Goal: Information Seeking & Learning: Find specific fact

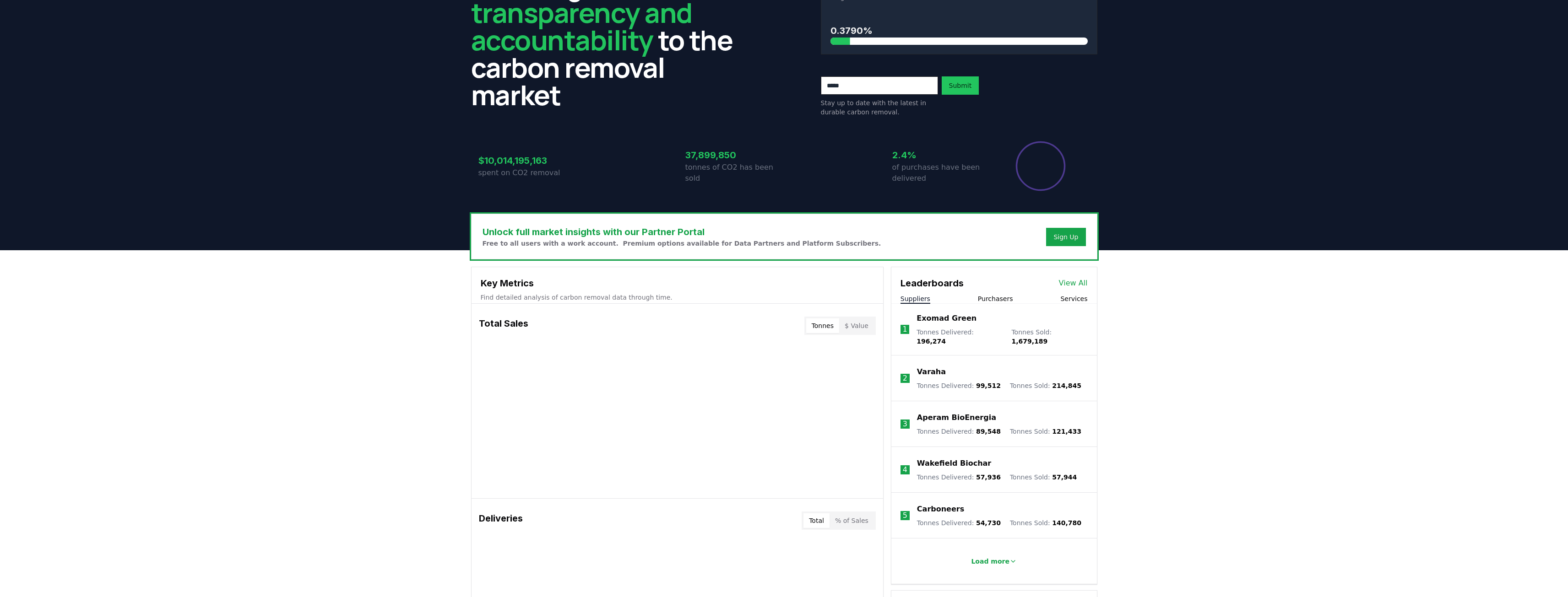
scroll to position [92, 0]
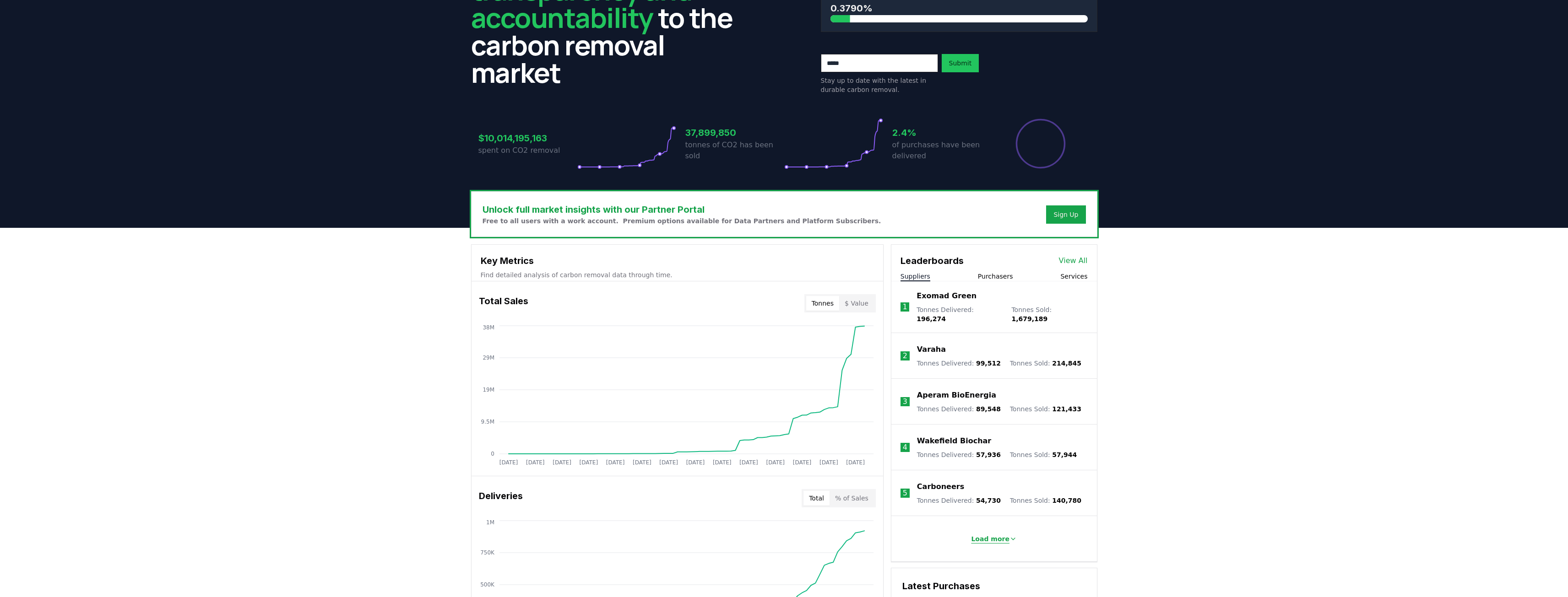
click at [990, 535] on p "Load more" at bounding box center [989, 538] width 38 height 9
click at [1078, 260] on link "View All" at bounding box center [1073, 260] width 29 height 11
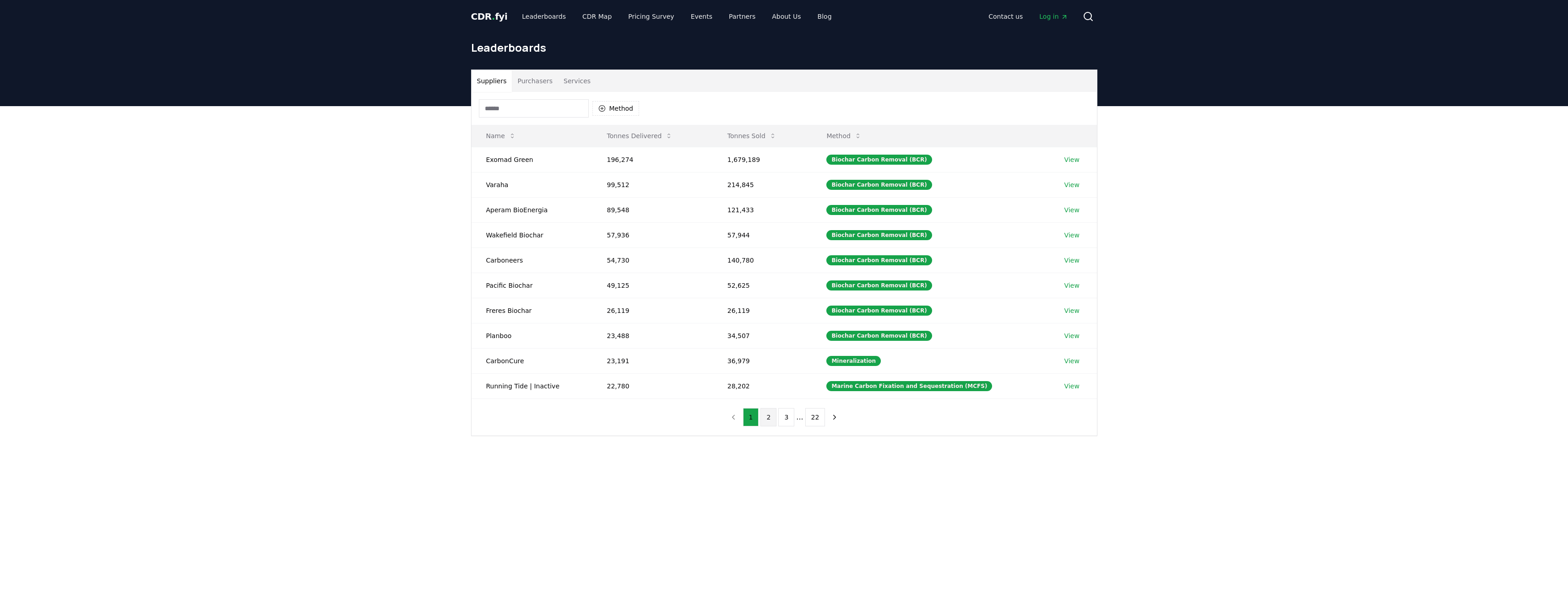
click at [769, 421] on button "2" at bounding box center [768, 417] width 16 height 19
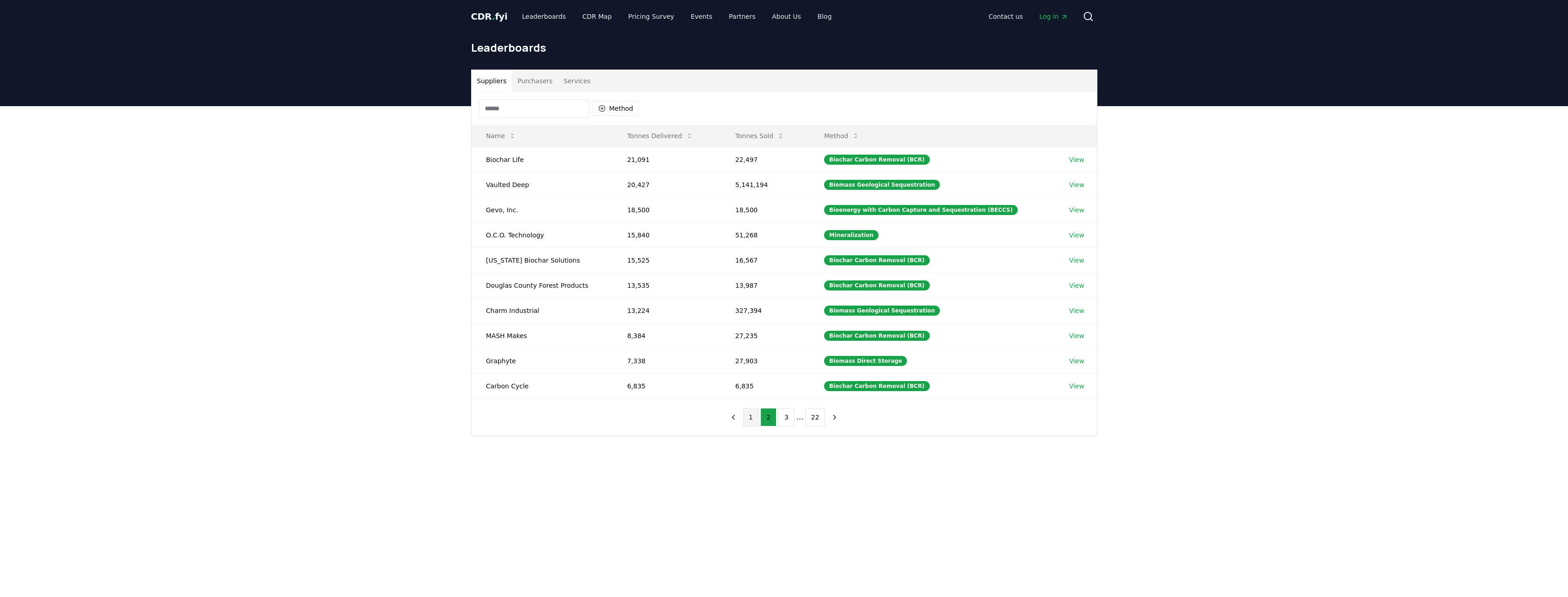
click at [748, 415] on button "1" at bounding box center [750, 417] width 16 height 19
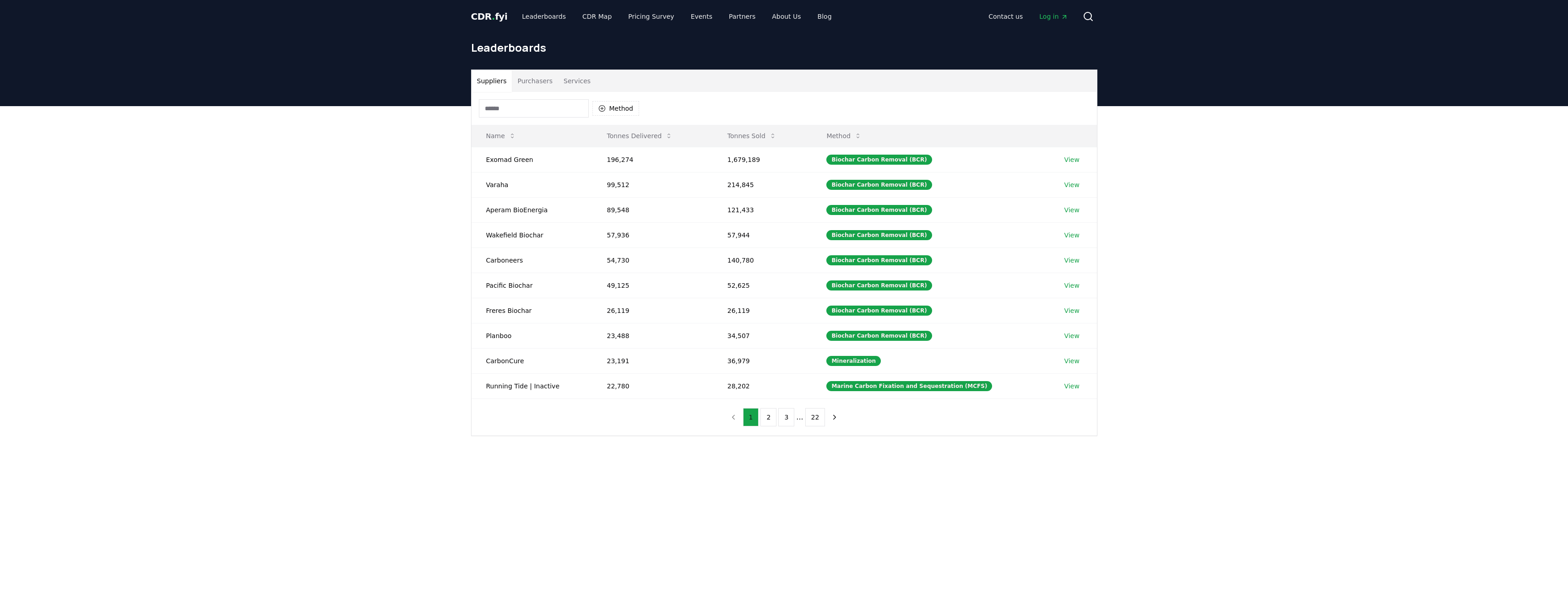
click at [759, 414] on button "1" at bounding box center [750, 417] width 16 height 19
click at [768, 413] on button "2" at bounding box center [768, 417] width 16 height 19
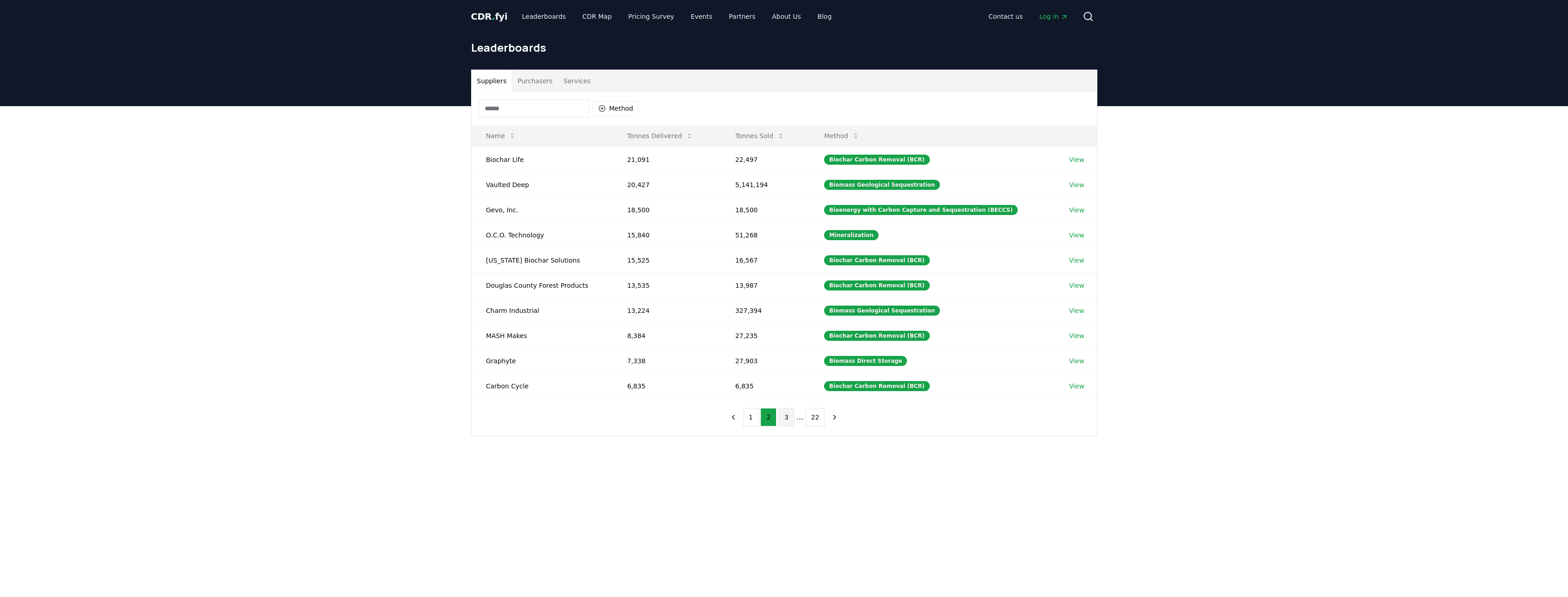
click at [784, 415] on button "3" at bounding box center [786, 417] width 16 height 19
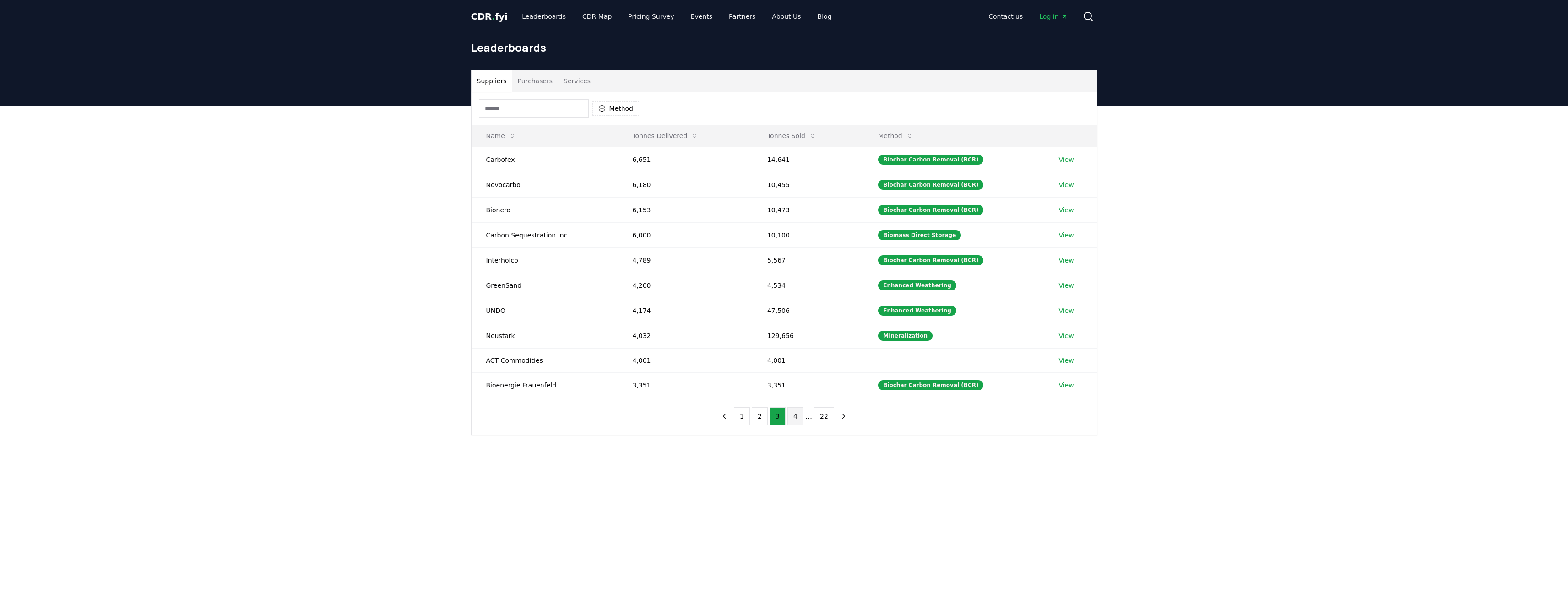
click at [791, 416] on button "4" at bounding box center [795, 417] width 16 height 19
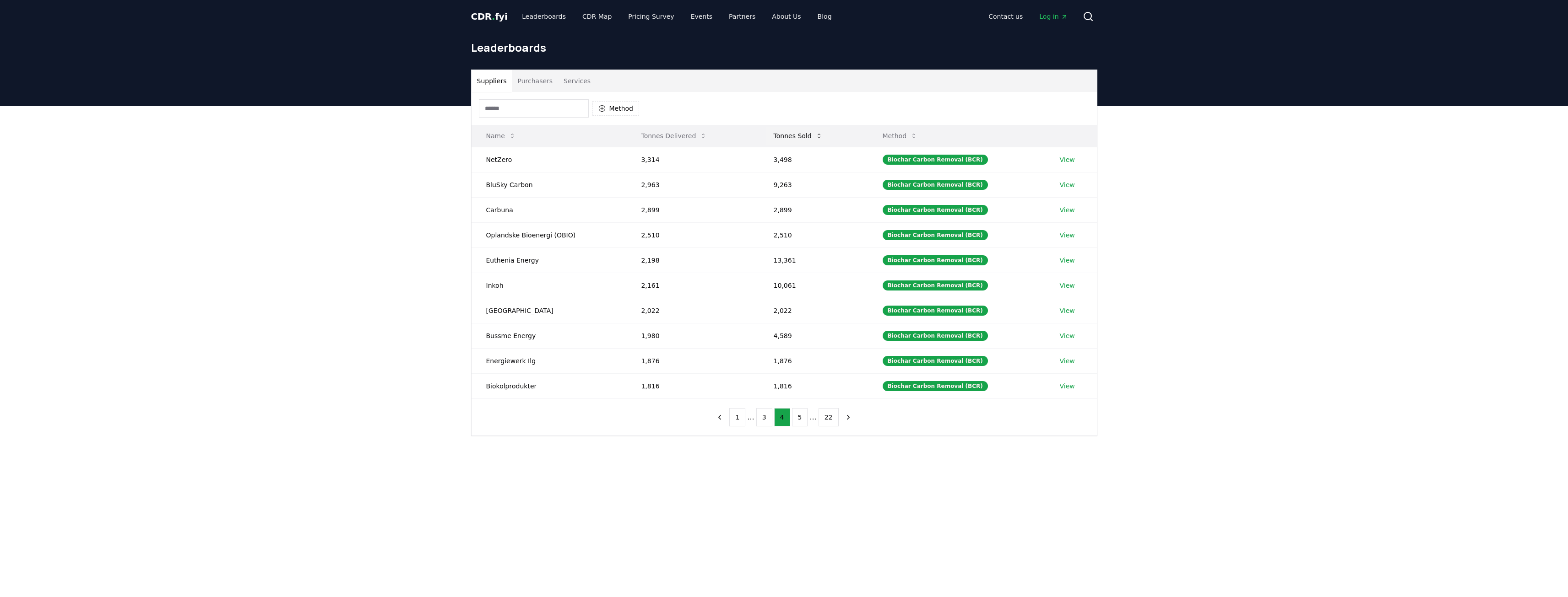
click at [808, 138] on button "Tonnes Sold" at bounding box center [797, 136] width 63 height 19
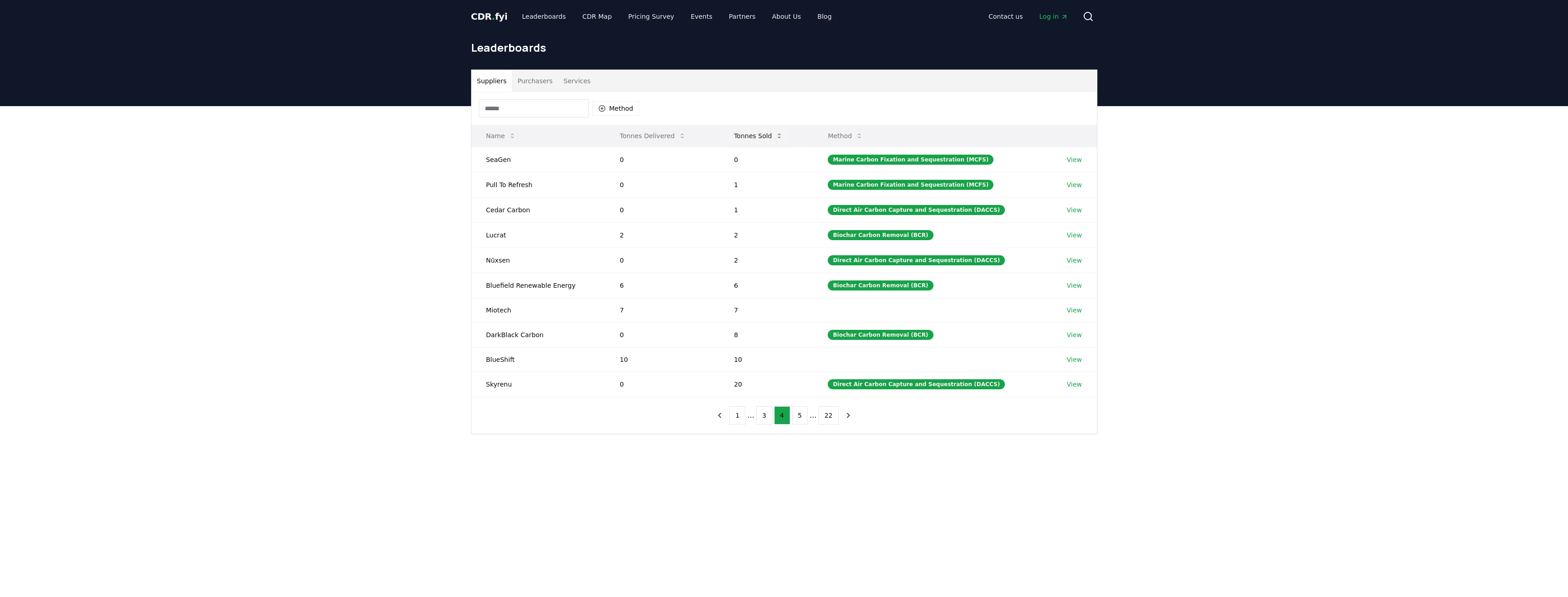
click at [760, 139] on button "Tonnes Sold" at bounding box center [757, 136] width 63 height 19
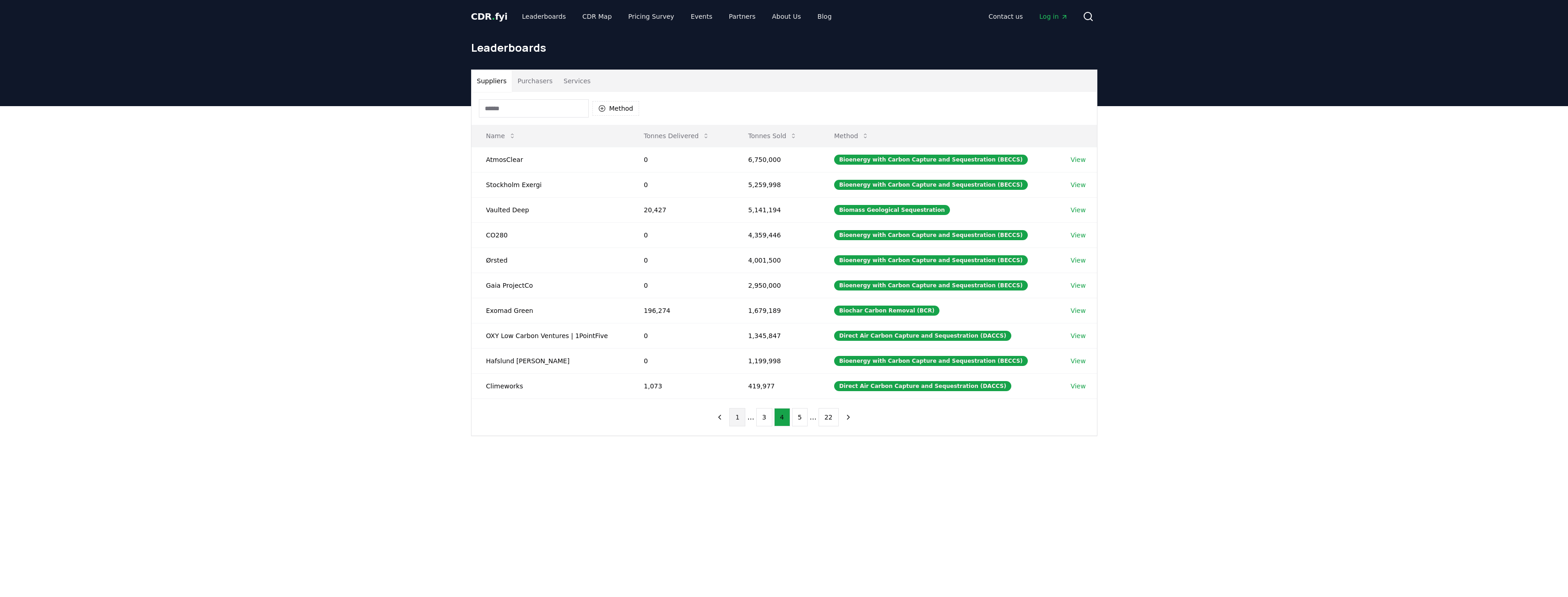
click at [741, 419] on button "1" at bounding box center [737, 417] width 16 height 19
click at [870, 134] on button "Method" at bounding box center [851, 136] width 50 height 19
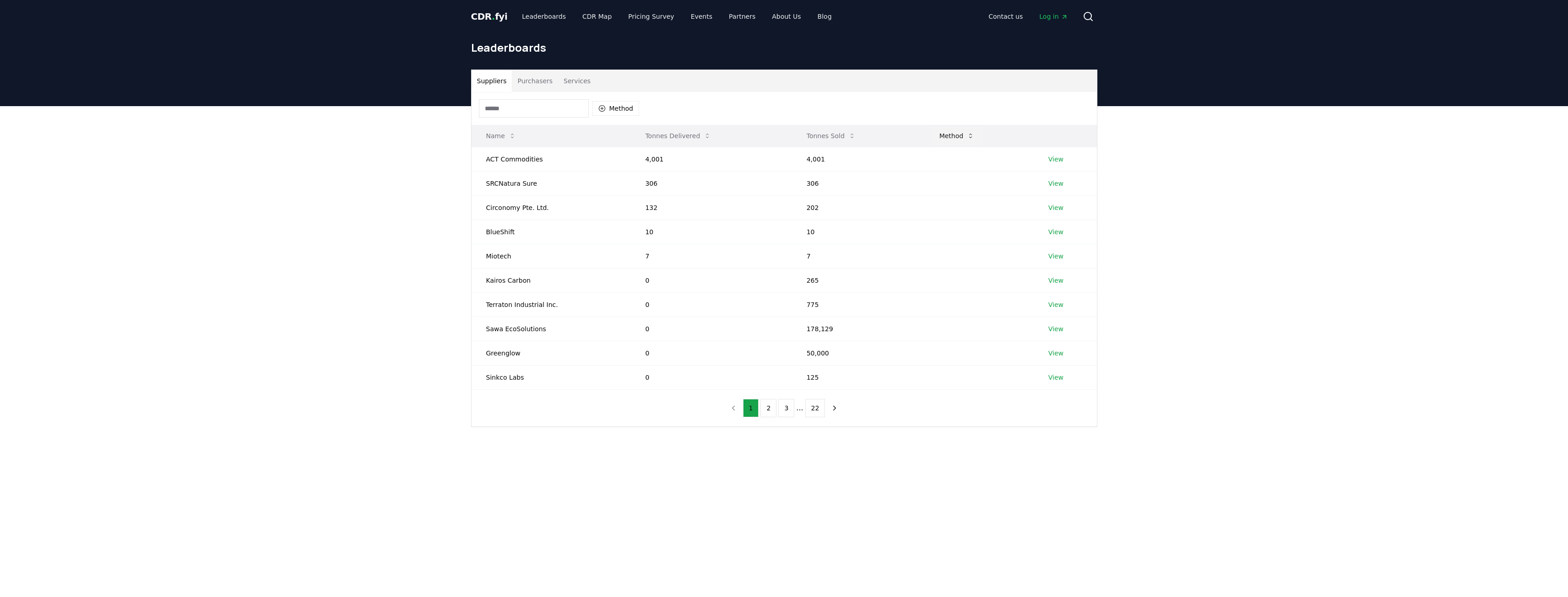
click at [962, 128] on button "Method" at bounding box center [956, 136] width 50 height 19
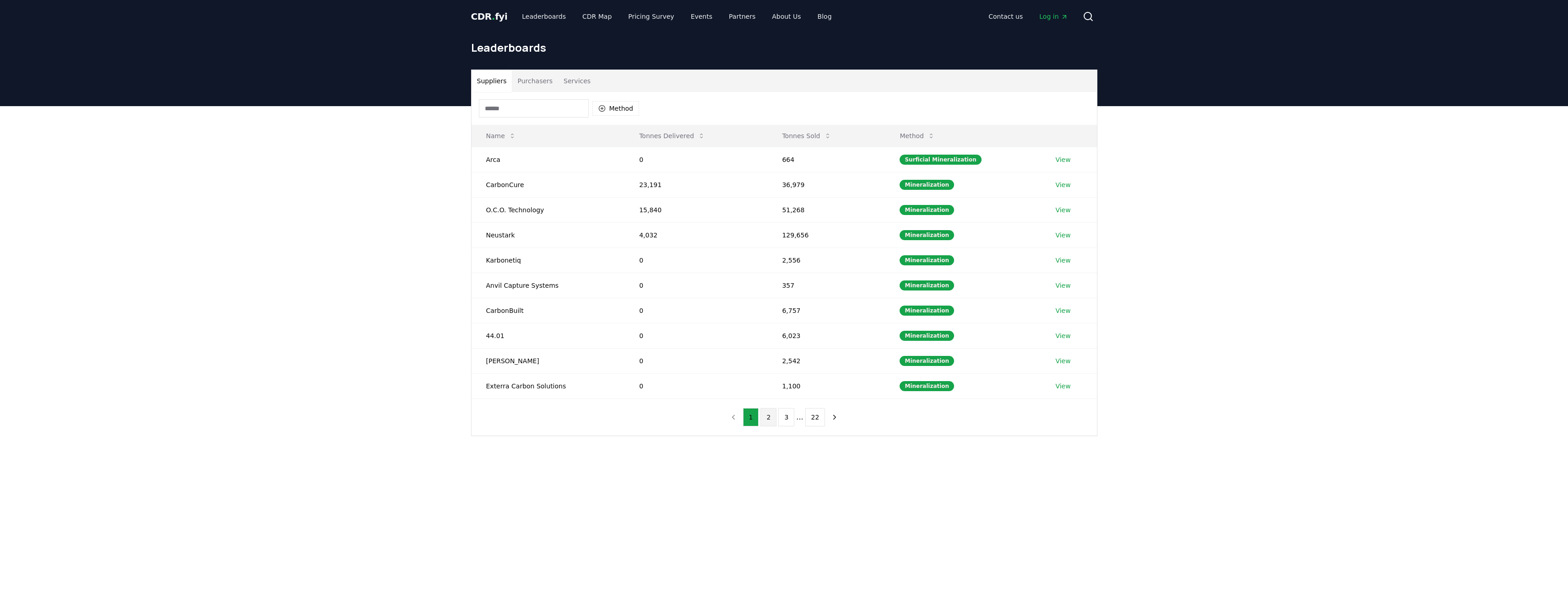
click at [769, 420] on button "2" at bounding box center [768, 417] width 16 height 19
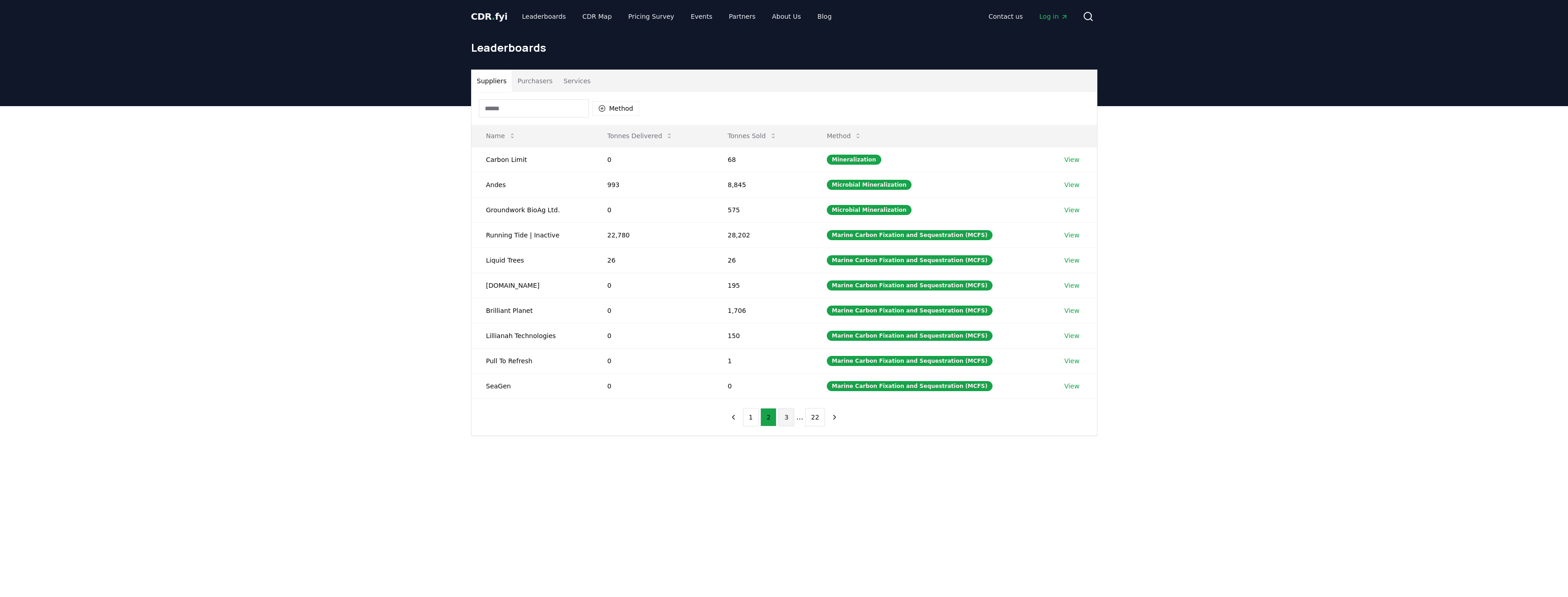
click at [783, 418] on button "3" at bounding box center [786, 417] width 16 height 19
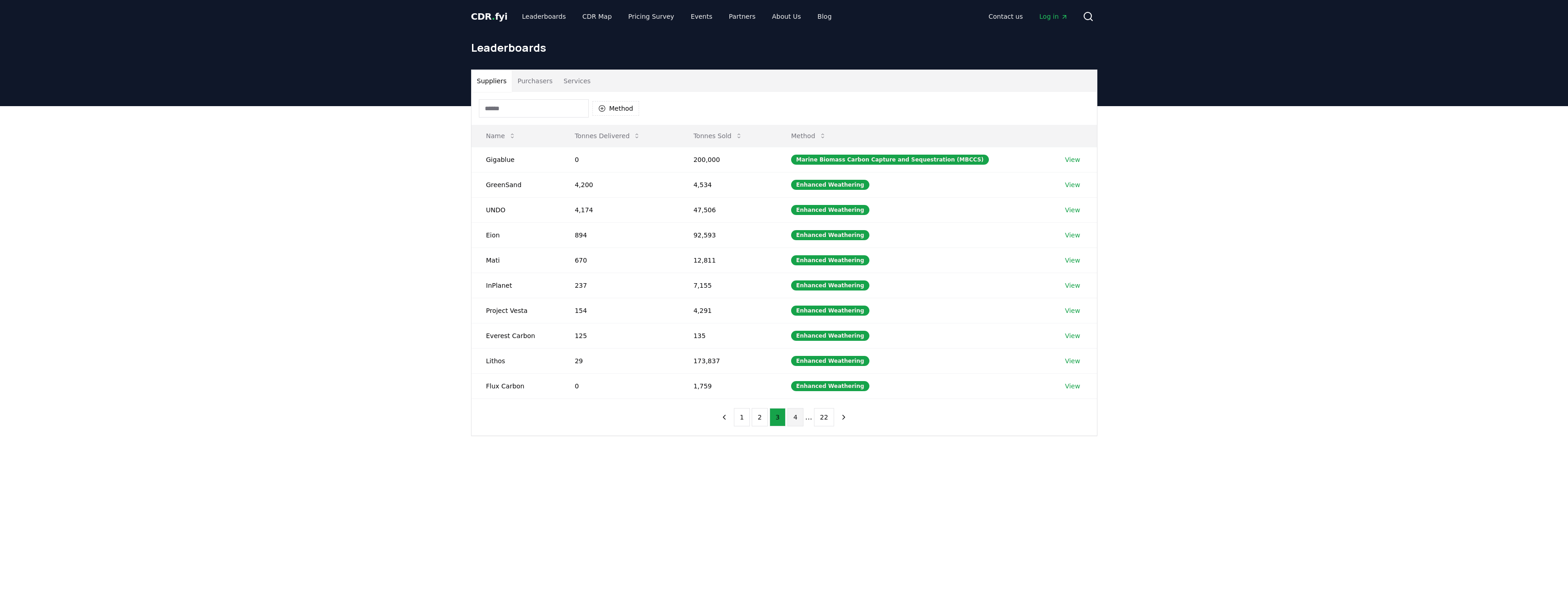
click at [795, 421] on button "4" at bounding box center [795, 417] width 16 height 19
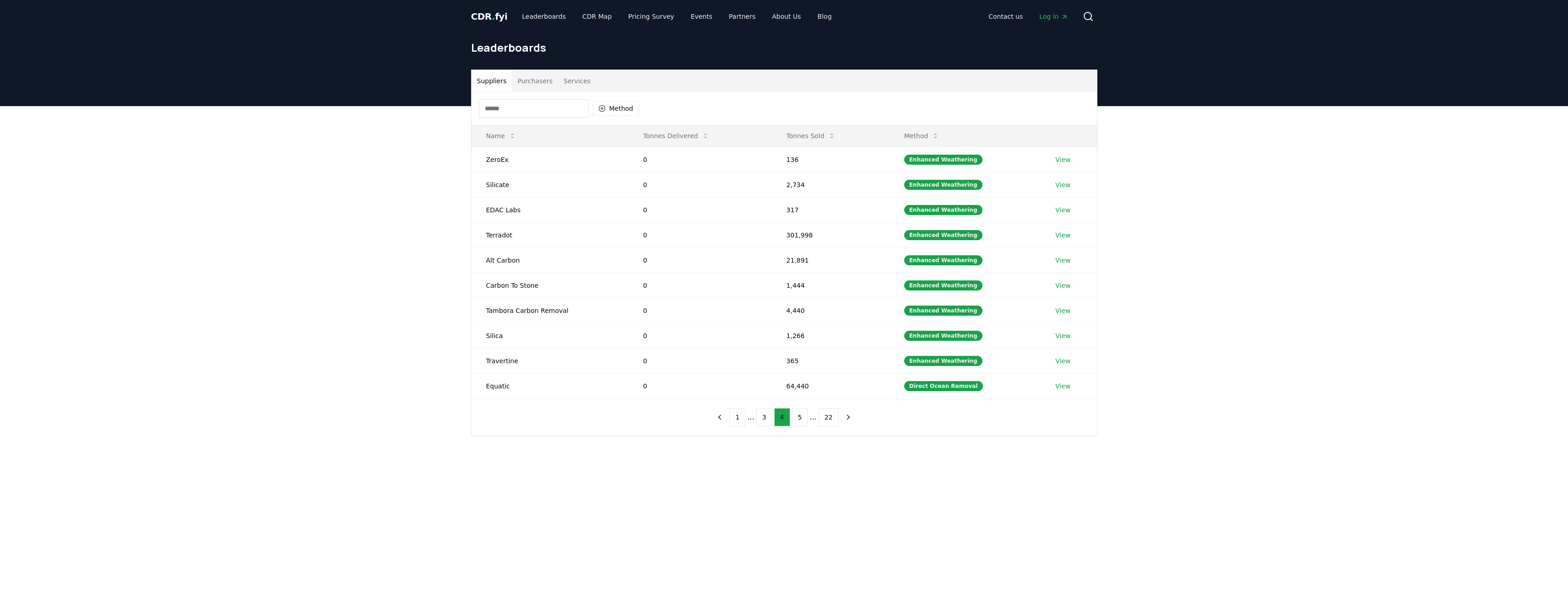
click at [795, 421] on button "5" at bounding box center [800, 417] width 16 height 19
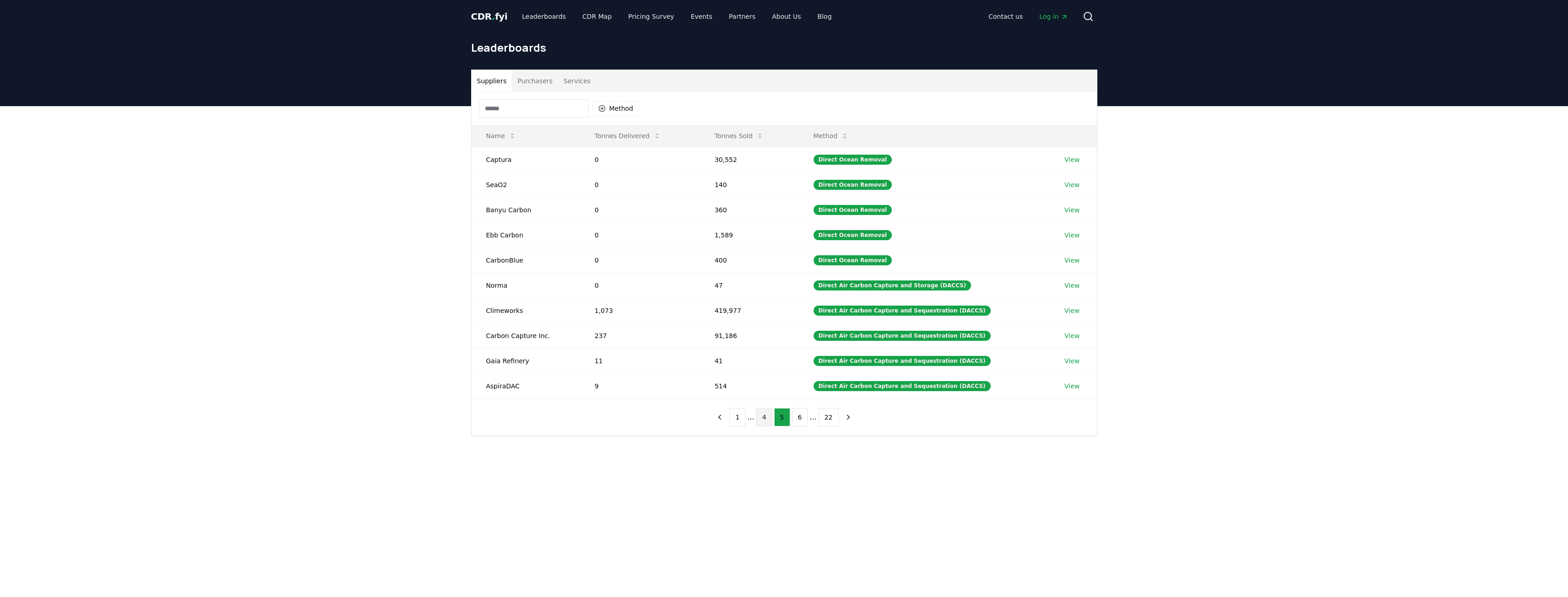
click at [795, 421] on button "6" at bounding box center [800, 417] width 16 height 19
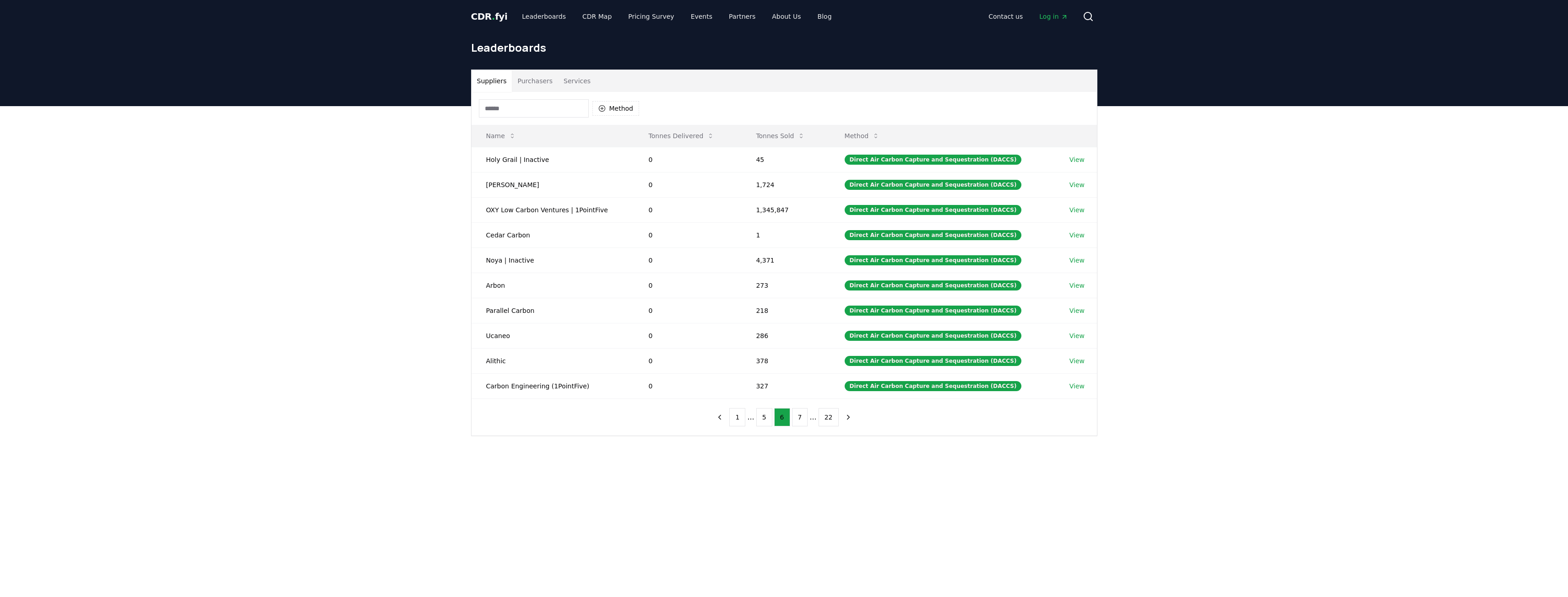
click at [795, 421] on button "7" at bounding box center [800, 417] width 16 height 19
click at [795, 421] on button "8" at bounding box center [800, 417] width 16 height 19
click at [795, 421] on button "9" at bounding box center [800, 417] width 16 height 19
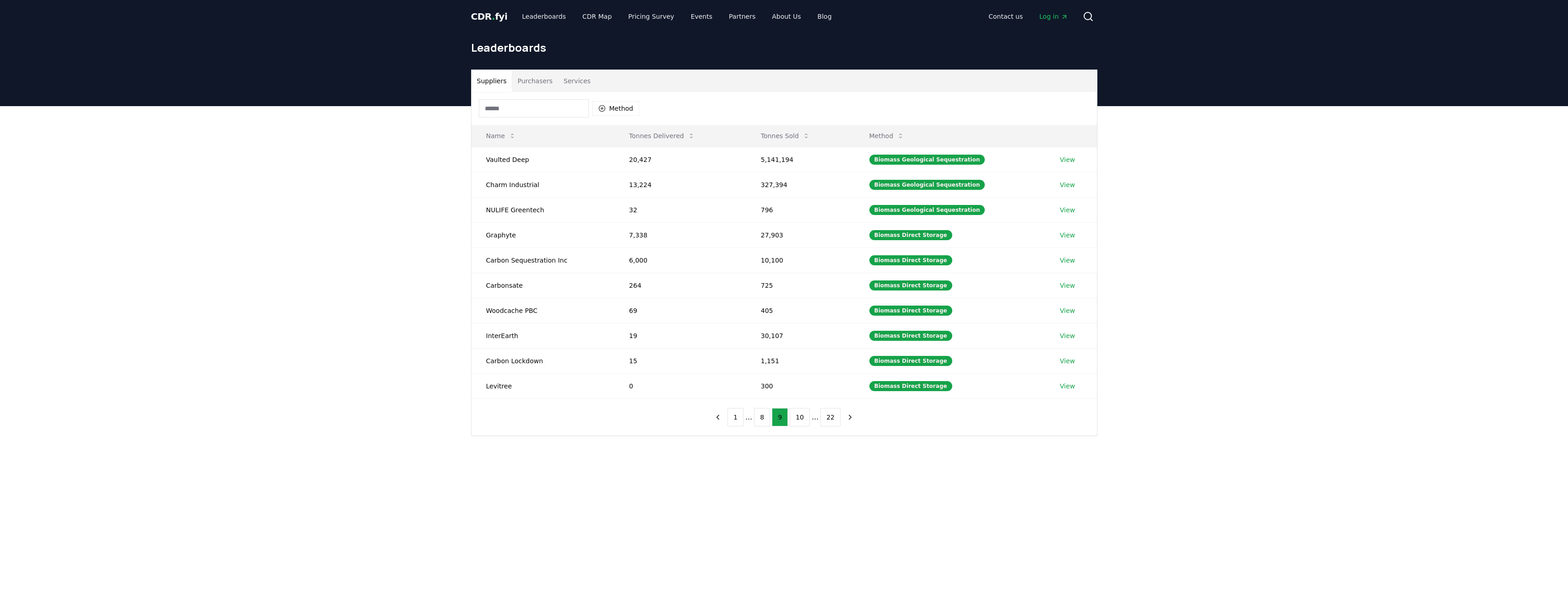
click at [795, 421] on button "10" at bounding box center [799, 417] width 20 height 19
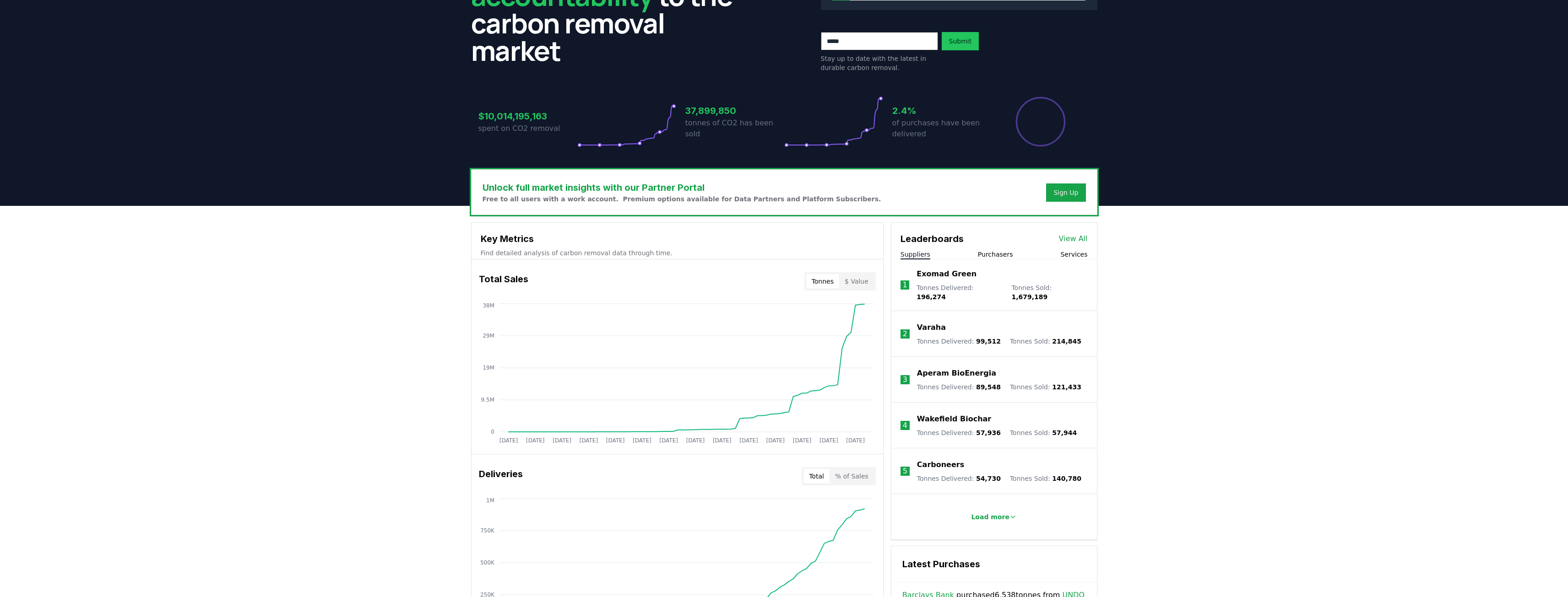
scroll to position [138, 0]
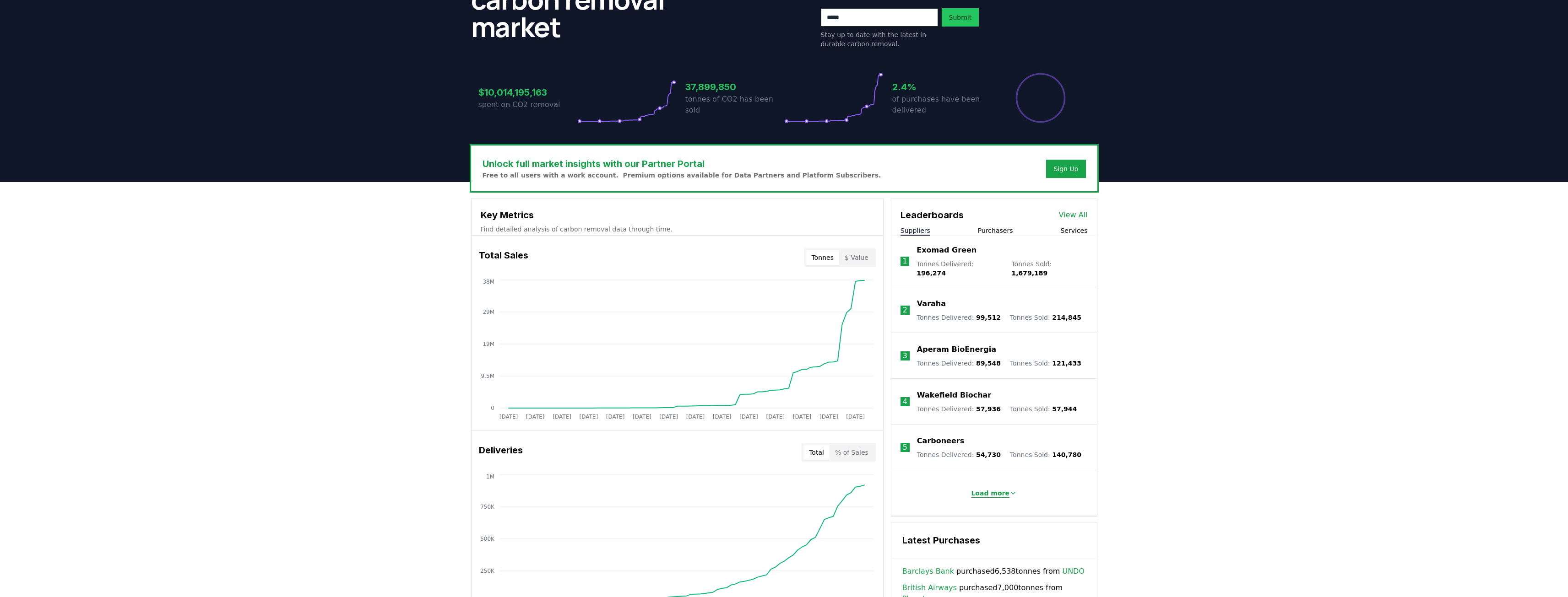
click at [987, 489] on p "Load more" at bounding box center [989, 493] width 38 height 9
click at [1081, 218] on link "View All" at bounding box center [1073, 215] width 29 height 11
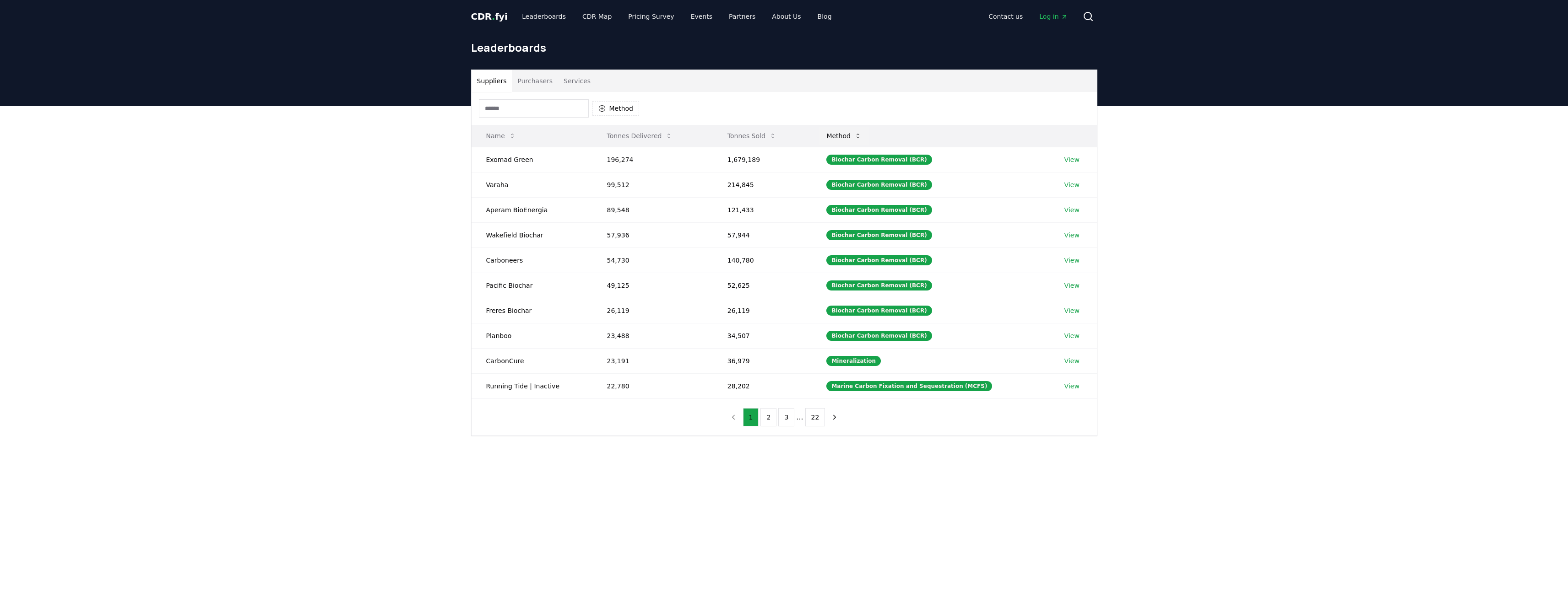
click at [857, 139] on button "Method" at bounding box center [843, 136] width 50 height 19
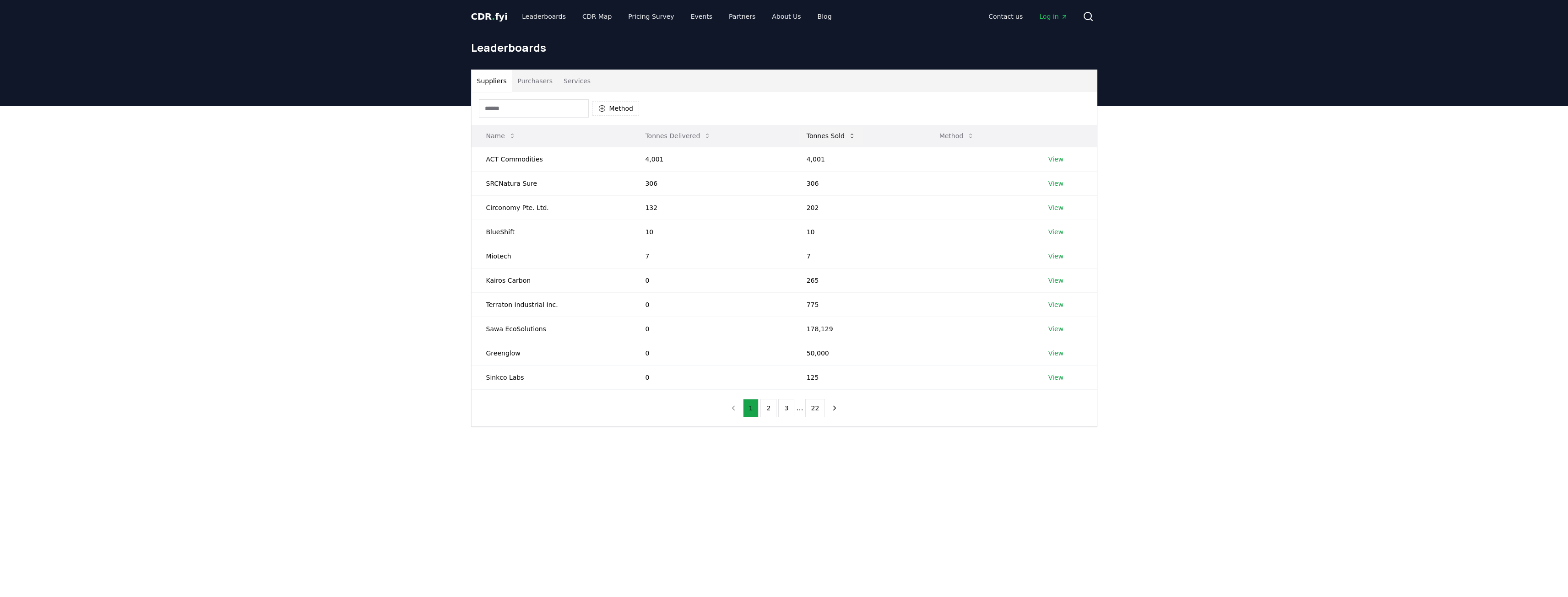
click at [817, 136] on button "Tonnes Sold" at bounding box center [830, 136] width 63 height 19
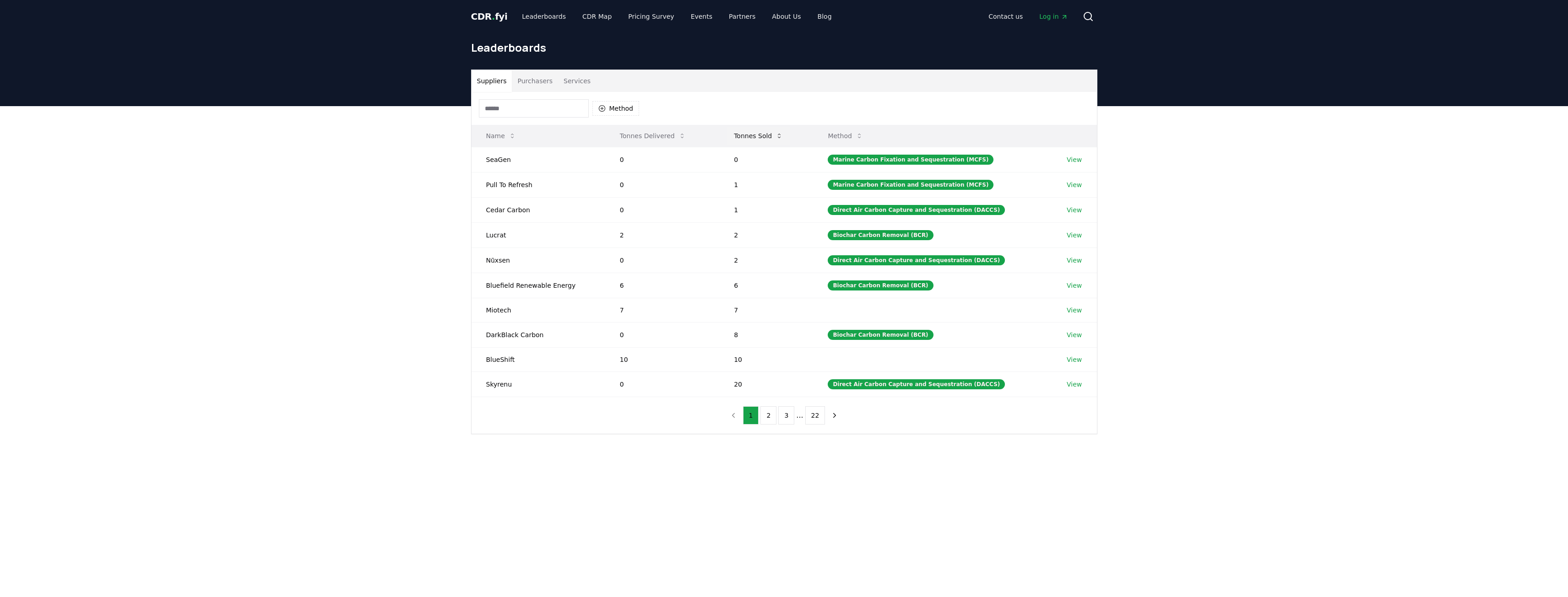
click at [749, 139] on button "Tonnes Sold" at bounding box center [757, 136] width 63 height 19
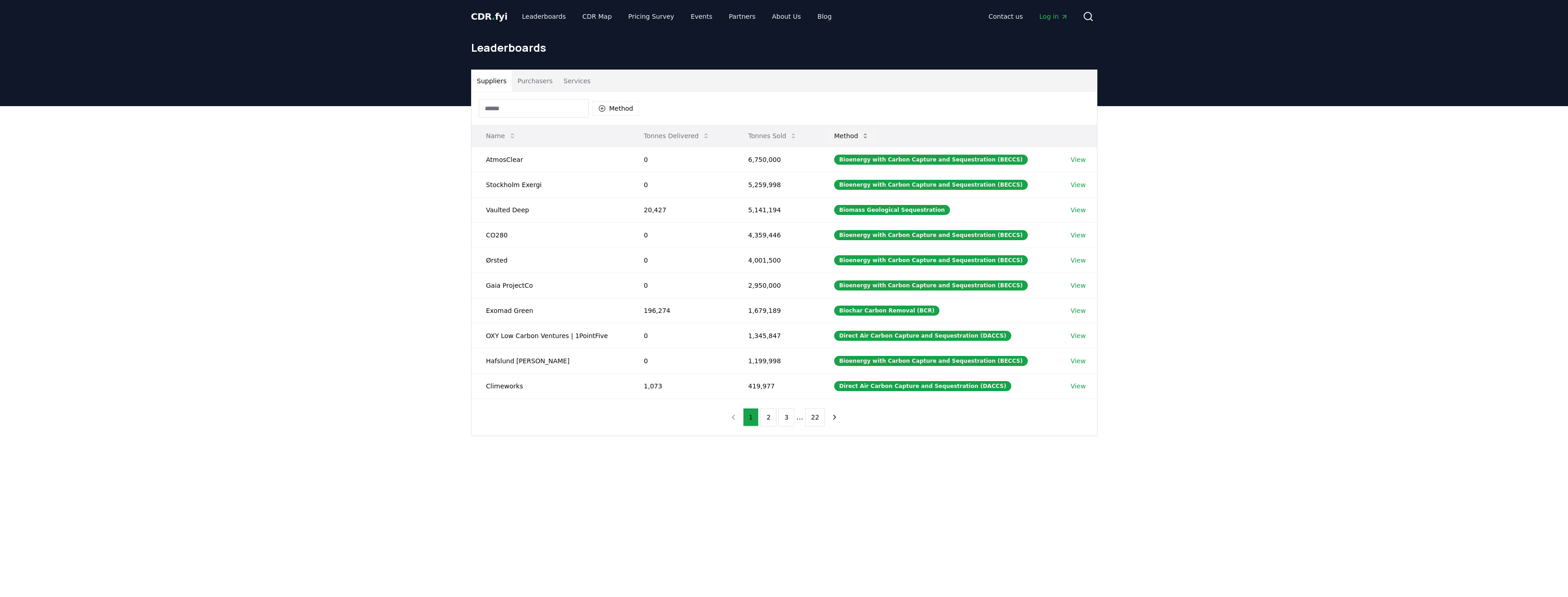
click at [853, 139] on button "Method" at bounding box center [851, 136] width 50 height 19
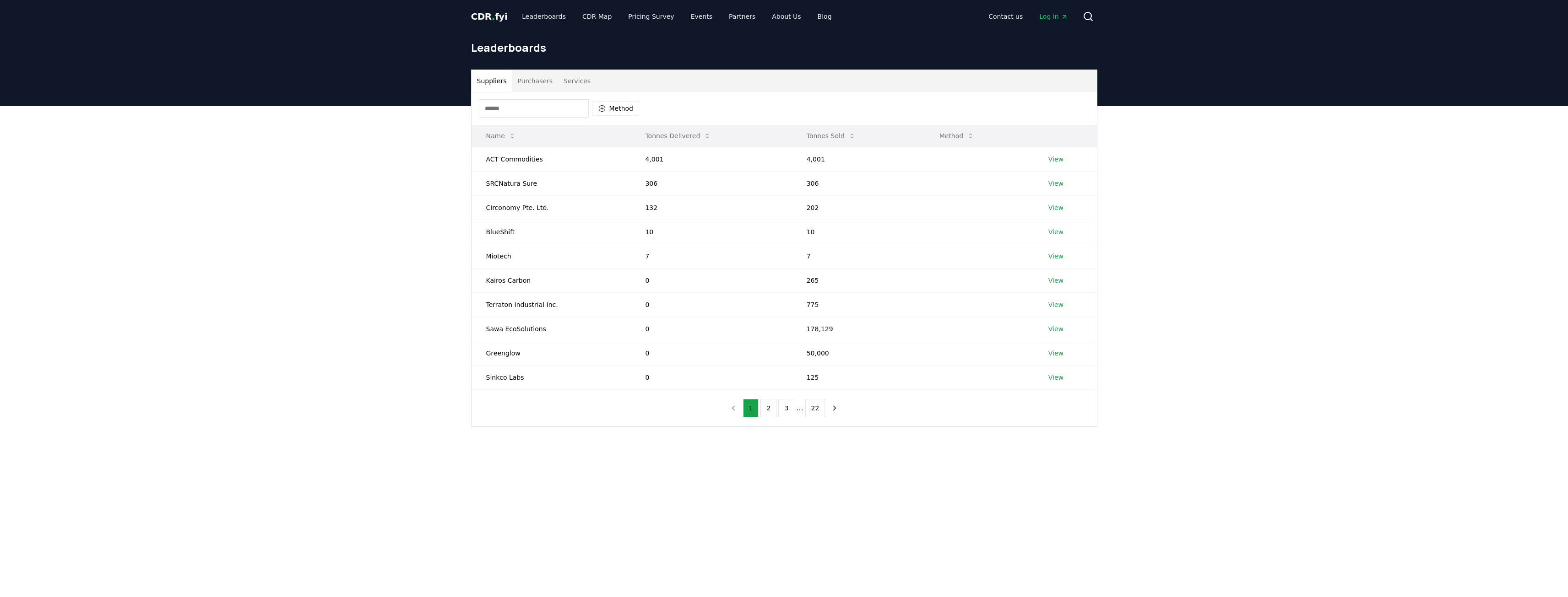
click at [947, 136] on button "Method" at bounding box center [956, 136] width 50 height 19
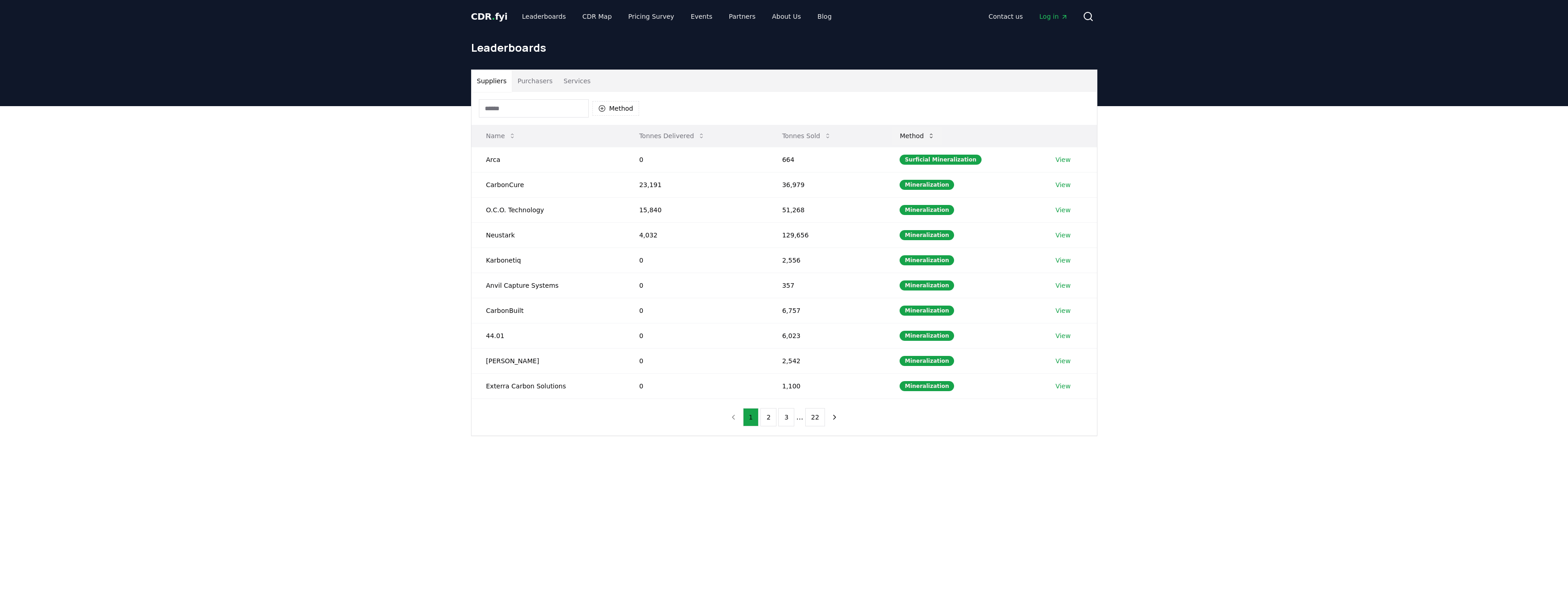
click at [920, 139] on button "Method" at bounding box center [916, 136] width 50 height 19
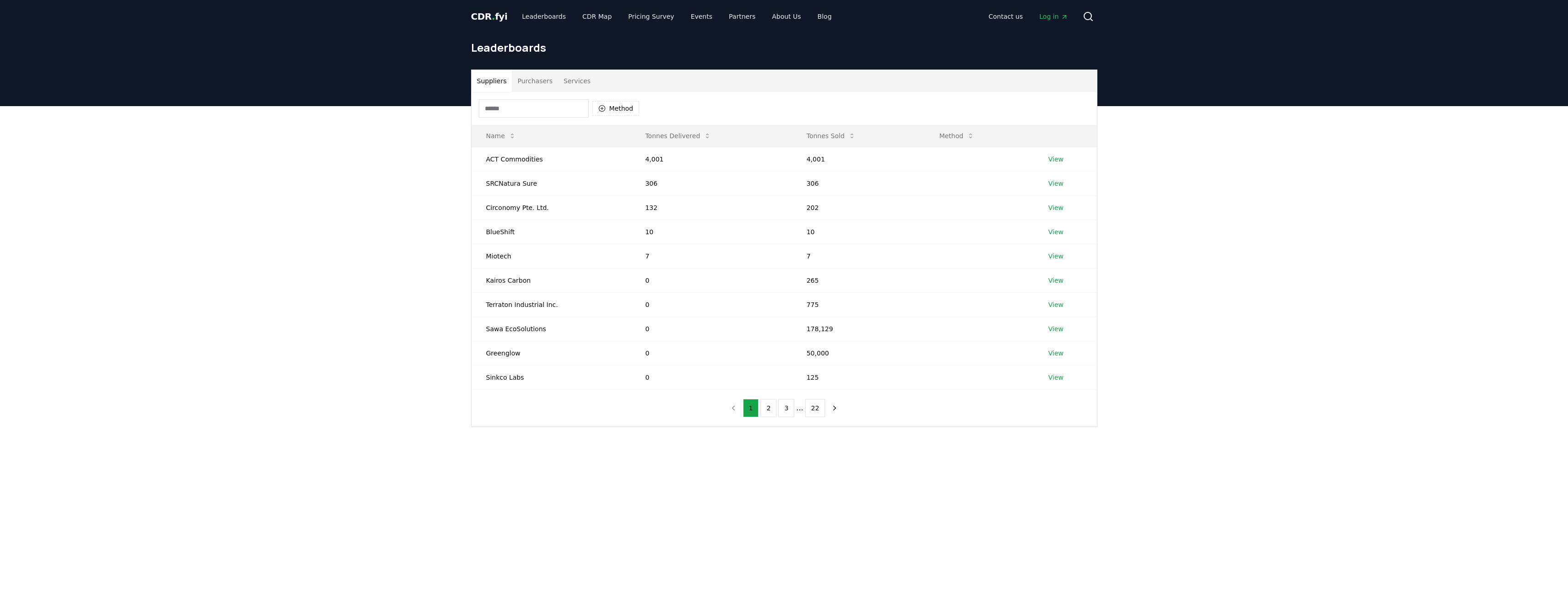
drag, startPoint x: 772, startPoint y: 405, endPoint x: 779, endPoint y: 402, distance: 7.6
click at [773, 405] on button "2" at bounding box center [768, 408] width 16 height 19
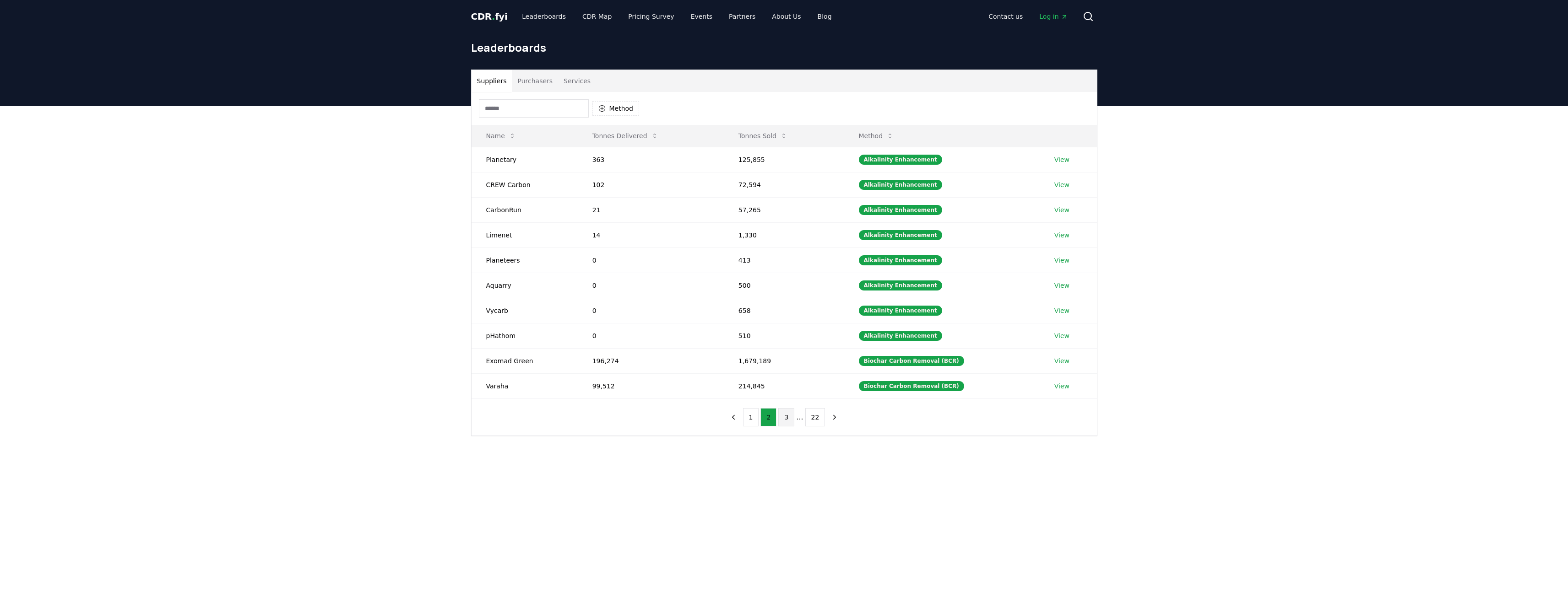
click at [787, 411] on button "3" at bounding box center [786, 417] width 16 height 19
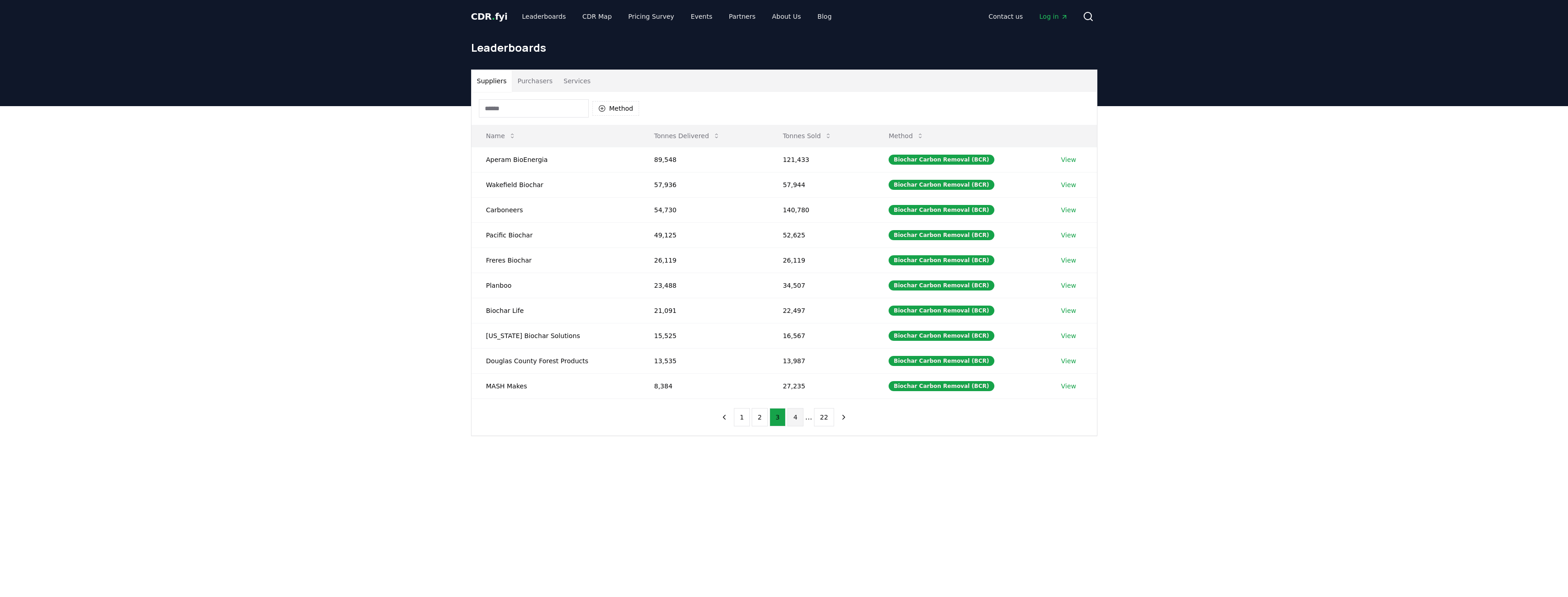
click at [793, 413] on button "4" at bounding box center [795, 417] width 16 height 19
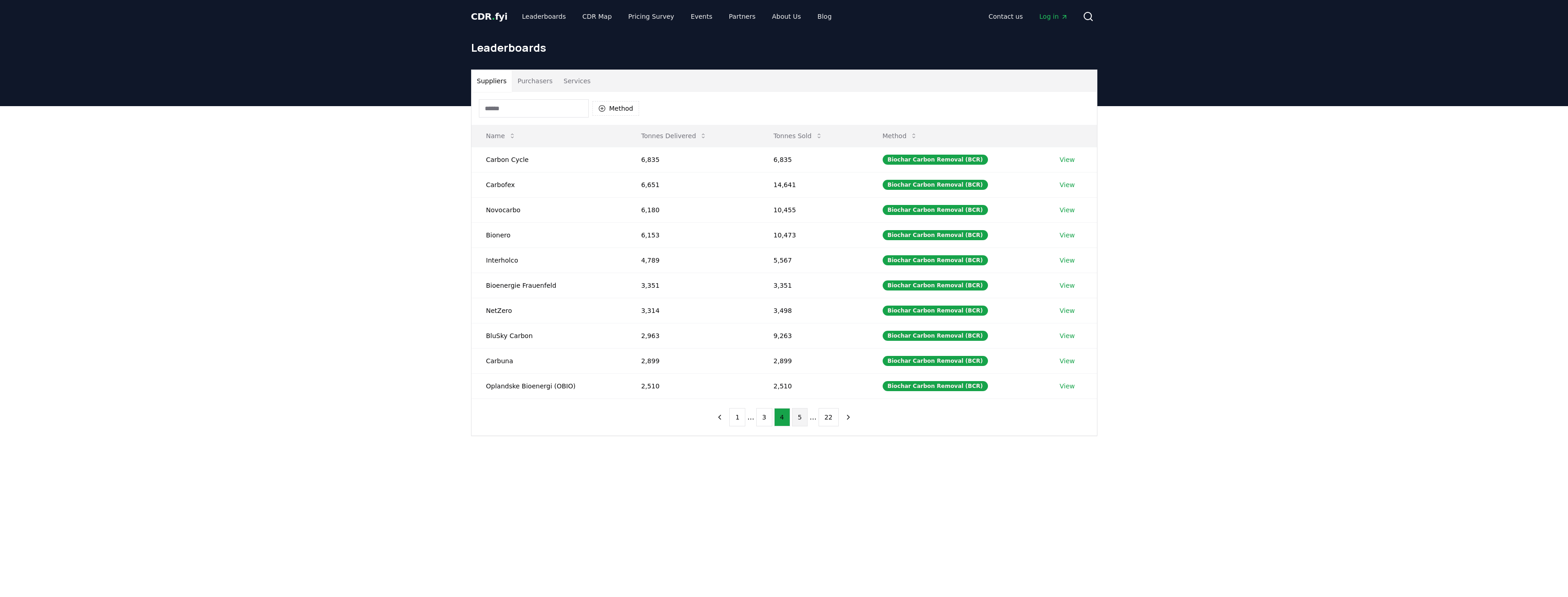
click at [798, 417] on button "5" at bounding box center [800, 417] width 16 height 19
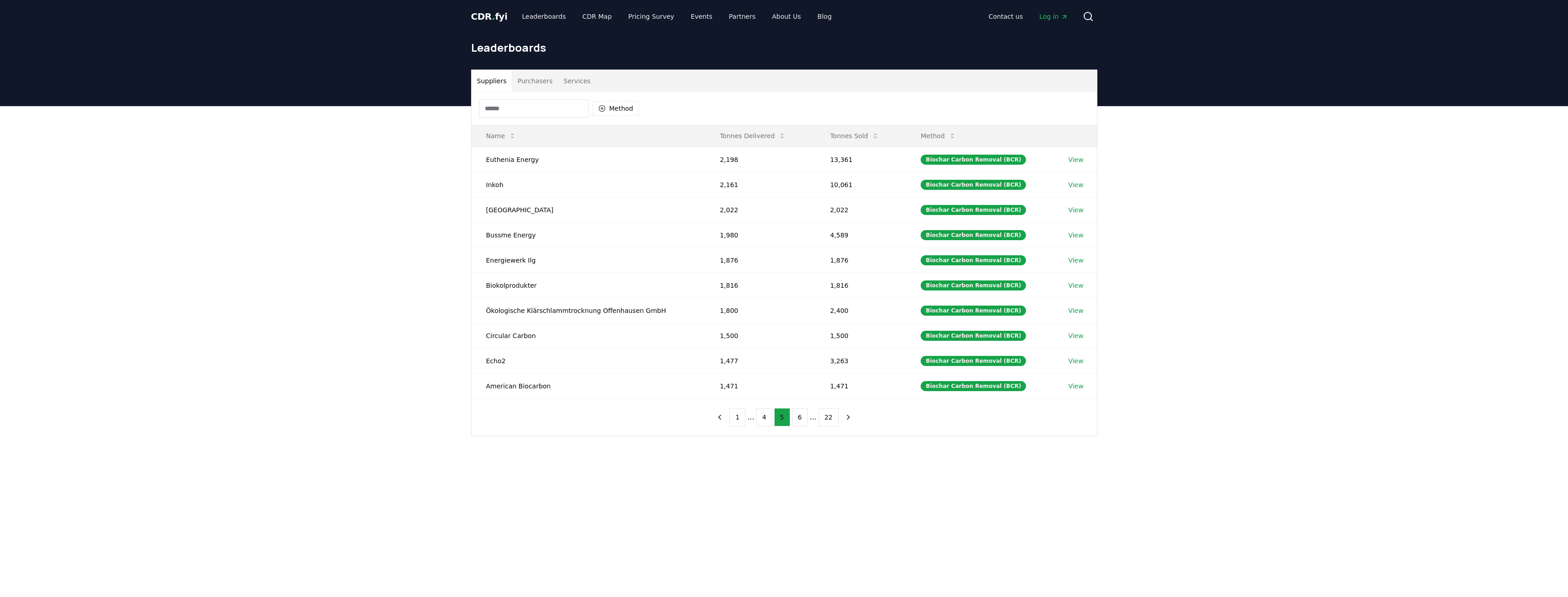
click at [798, 417] on button "6" at bounding box center [800, 417] width 16 height 19
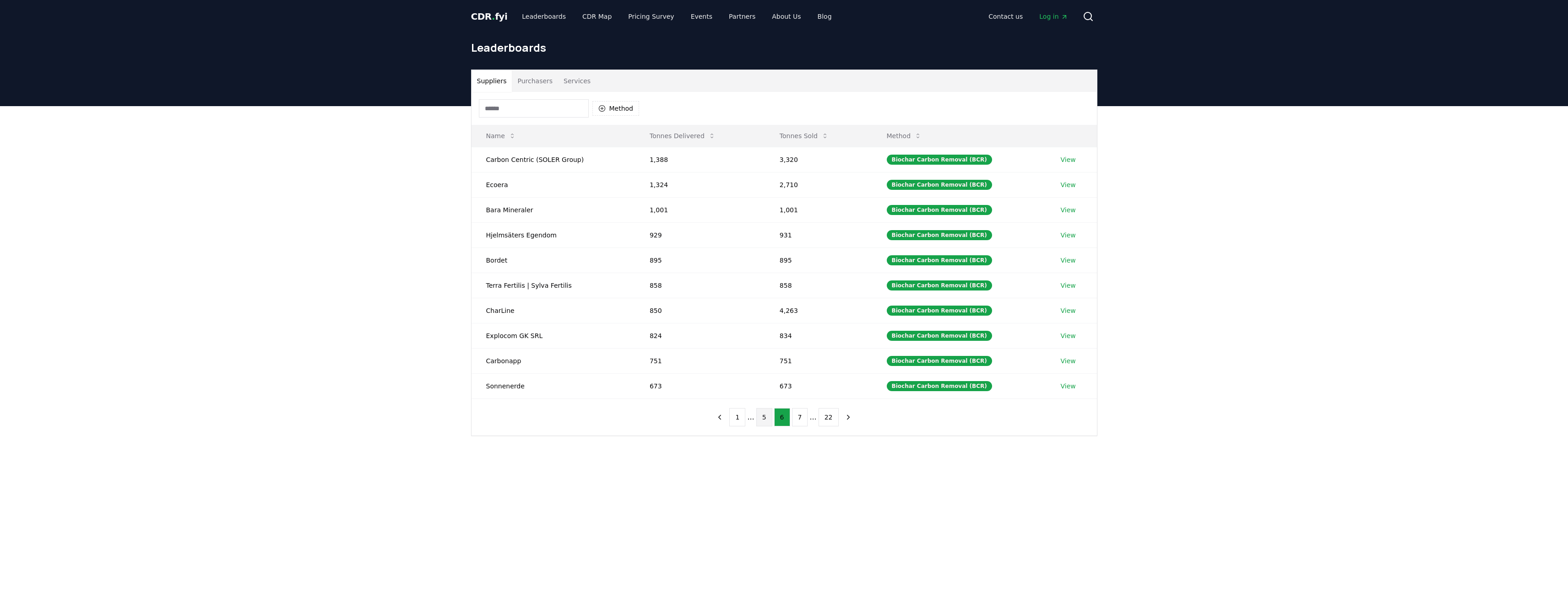
click at [798, 417] on button "7" at bounding box center [800, 417] width 16 height 19
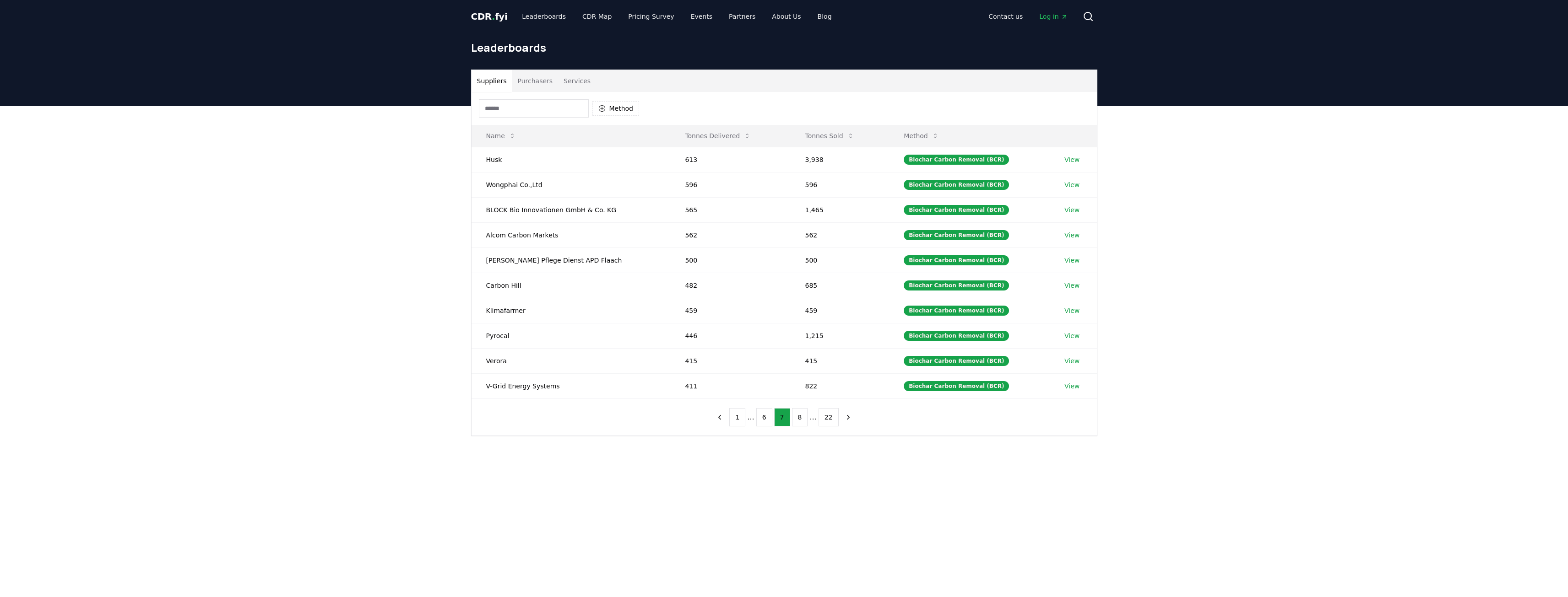
click at [798, 417] on button "8" at bounding box center [800, 417] width 16 height 19
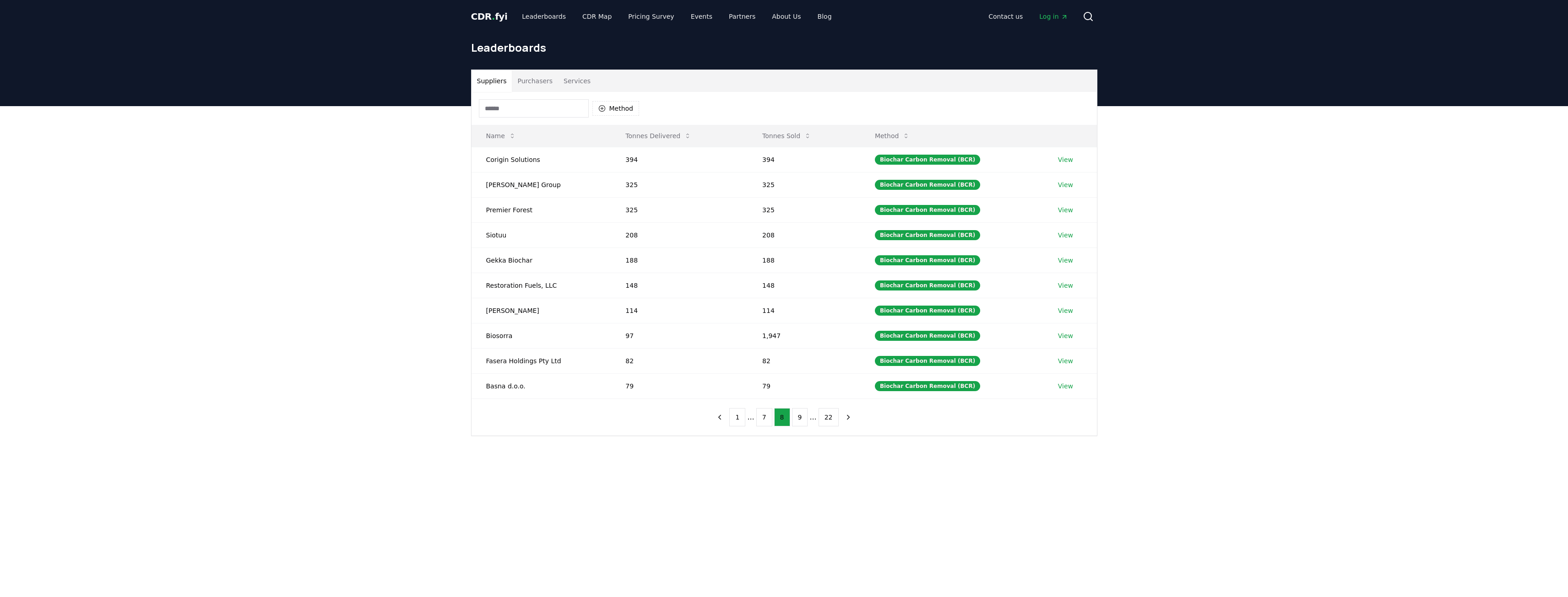
click at [798, 417] on button "9" at bounding box center [800, 417] width 16 height 19
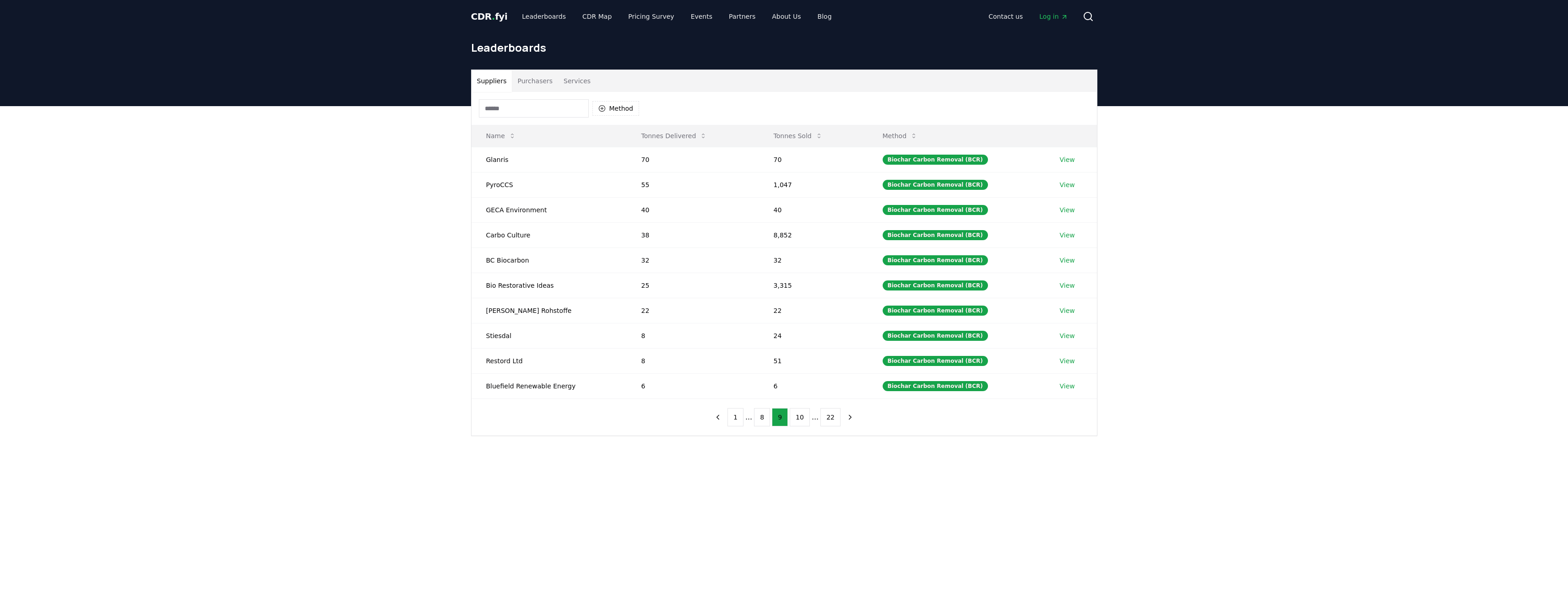
click at [798, 417] on button "10" at bounding box center [799, 417] width 20 height 19
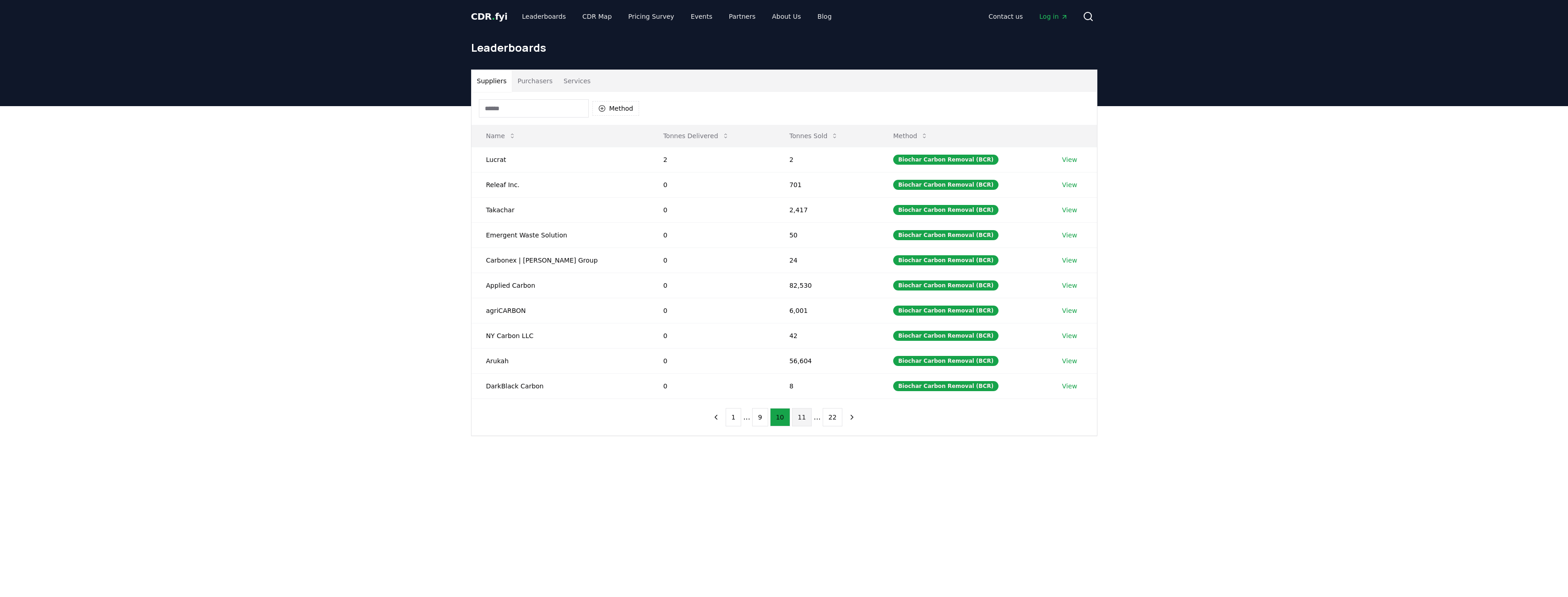
click at [799, 417] on button "11" at bounding box center [802, 417] width 20 height 19
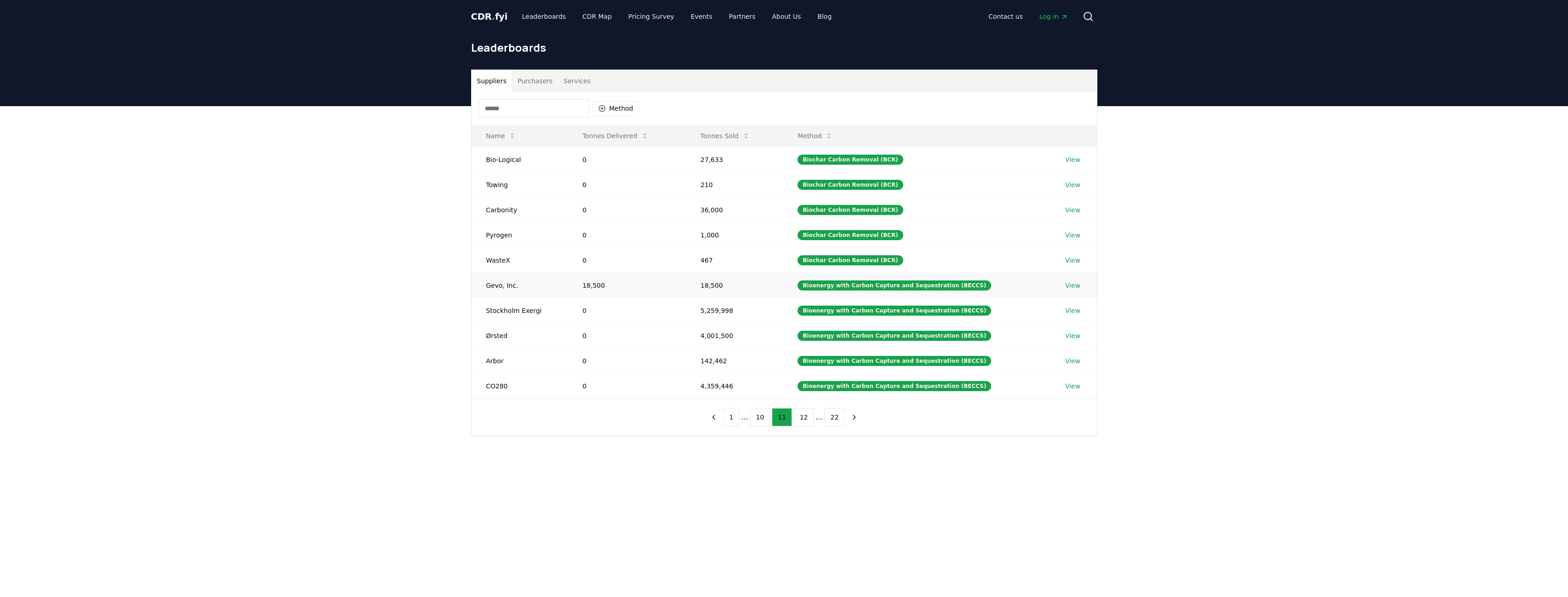
drag, startPoint x: 1078, startPoint y: 287, endPoint x: 1071, endPoint y: 288, distance: 7.1
click at [796, 421] on button "12" at bounding box center [803, 417] width 20 height 19
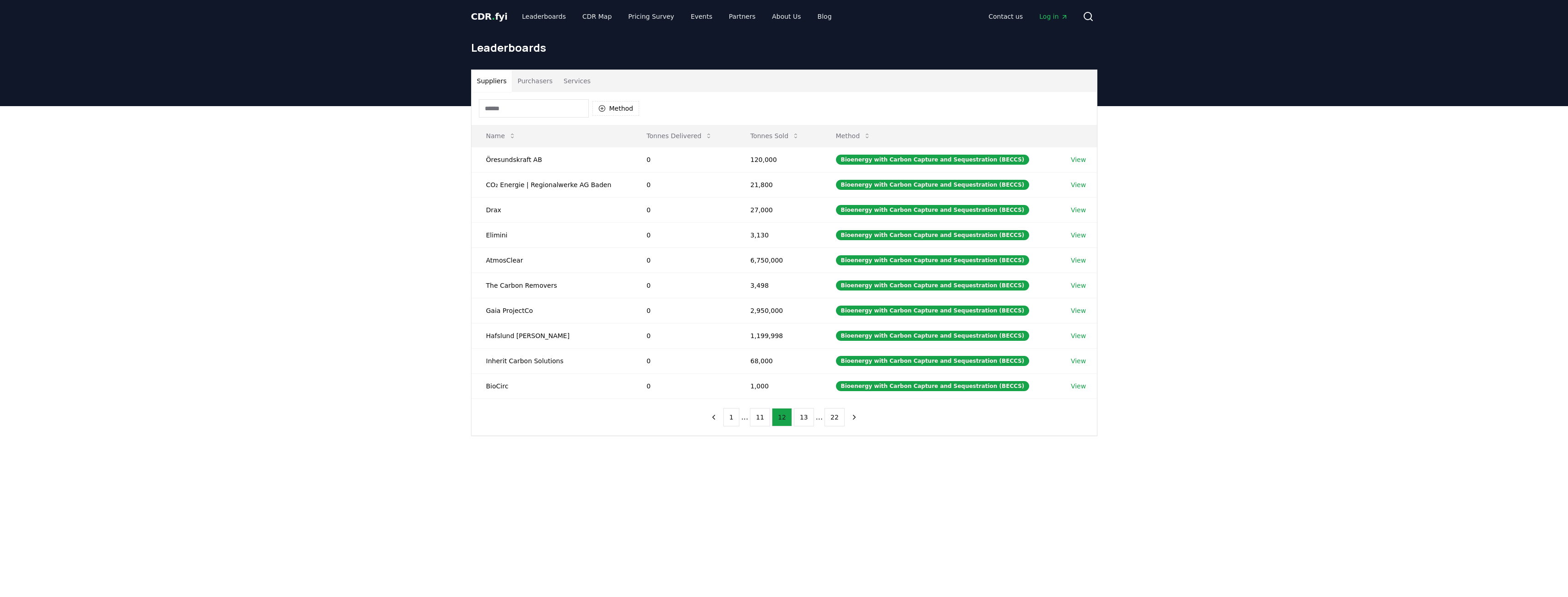
click at [796, 421] on button "13" at bounding box center [803, 417] width 20 height 19
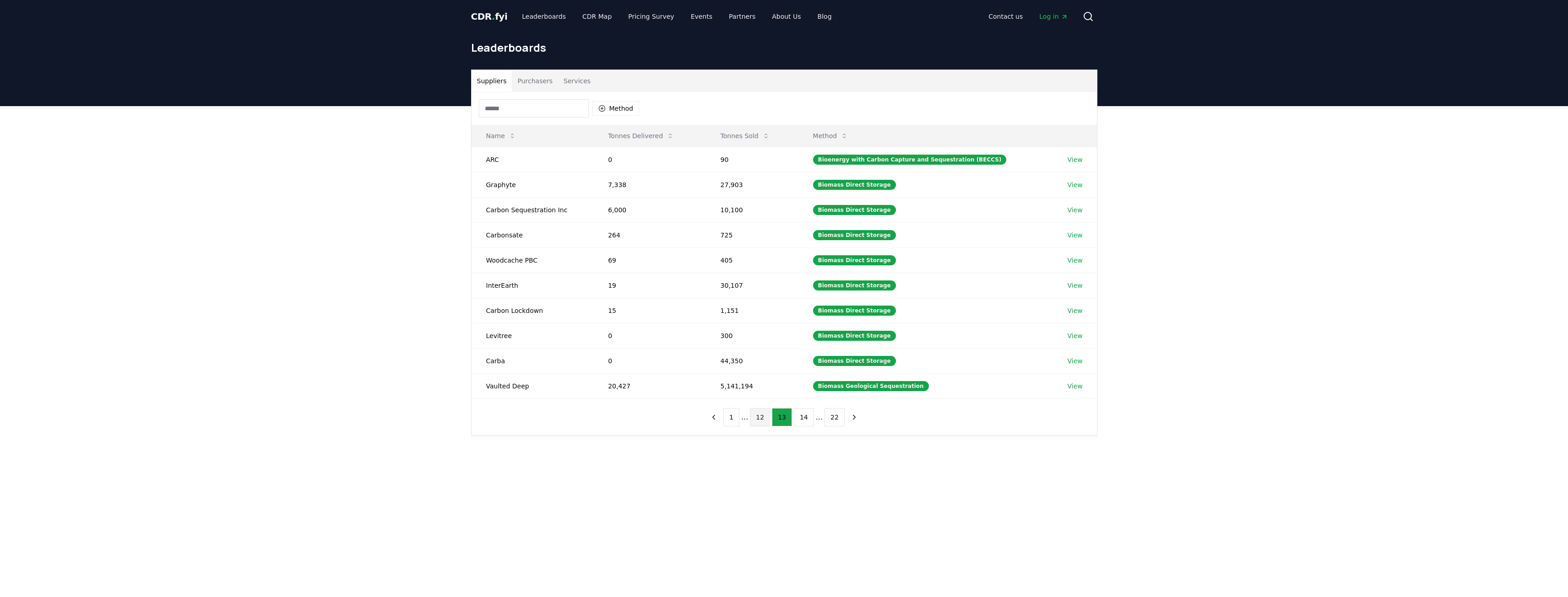
click at [764, 421] on button "12" at bounding box center [759, 417] width 20 height 19
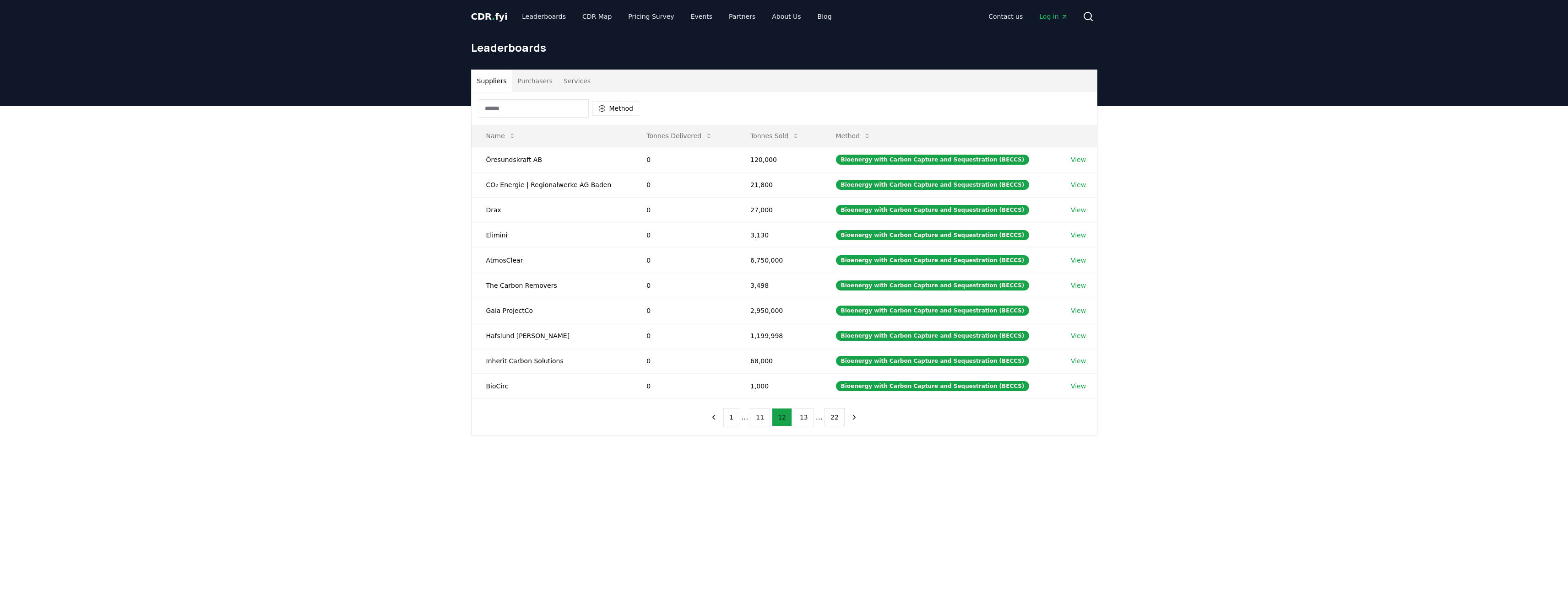
click at [764, 421] on button "11" at bounding box center [759, 417] width 20 height 19
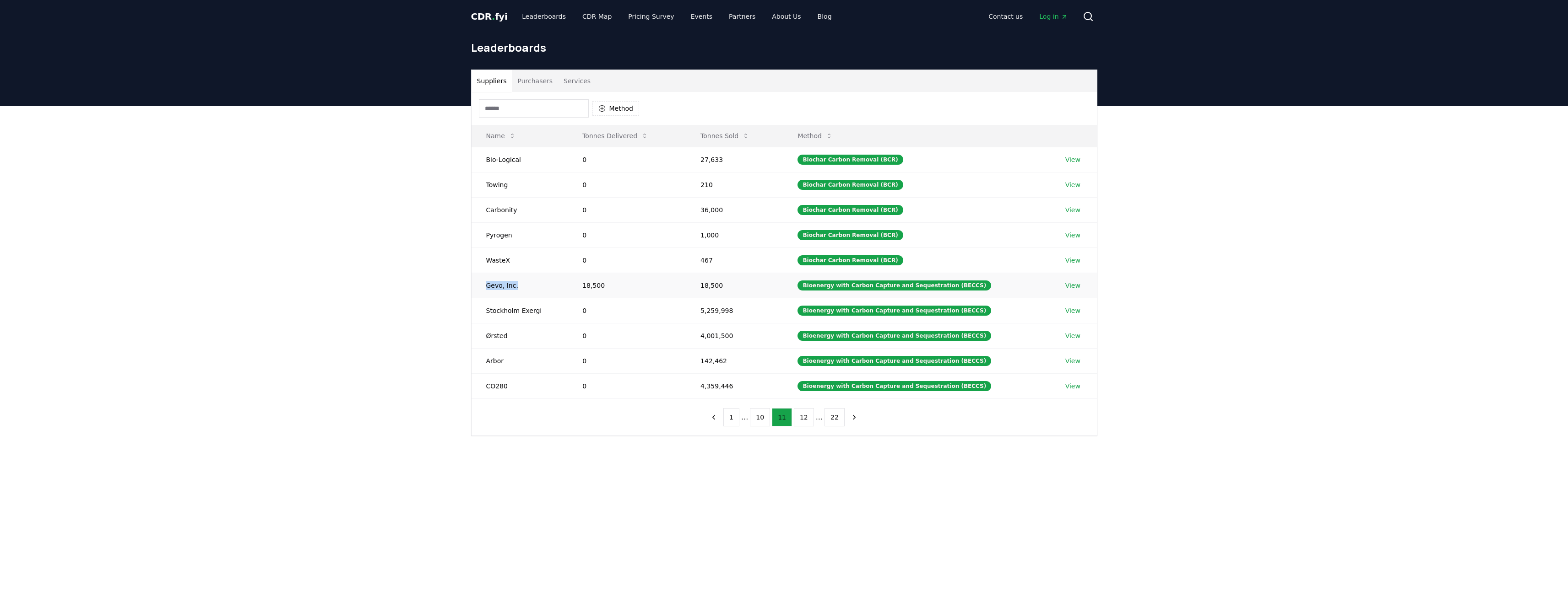
drag, startPoint x: 477, startPoint y: 289, endPoint x: 515, endPoint y: 288, distance: 38.0
click at [515, 288] on td "Gevo, Inc." at bounding box center [519, 286] width 97 height 25
copy td "Gevo, Inc."
drag, startPoint x: 530, startPoint y: 310, endPoint x: 483, endPoint y: 313, distance: 47.1
click at [483, 313] on td "Stockholm Exergi" at bounding box center [519, 310] width 97 height 25
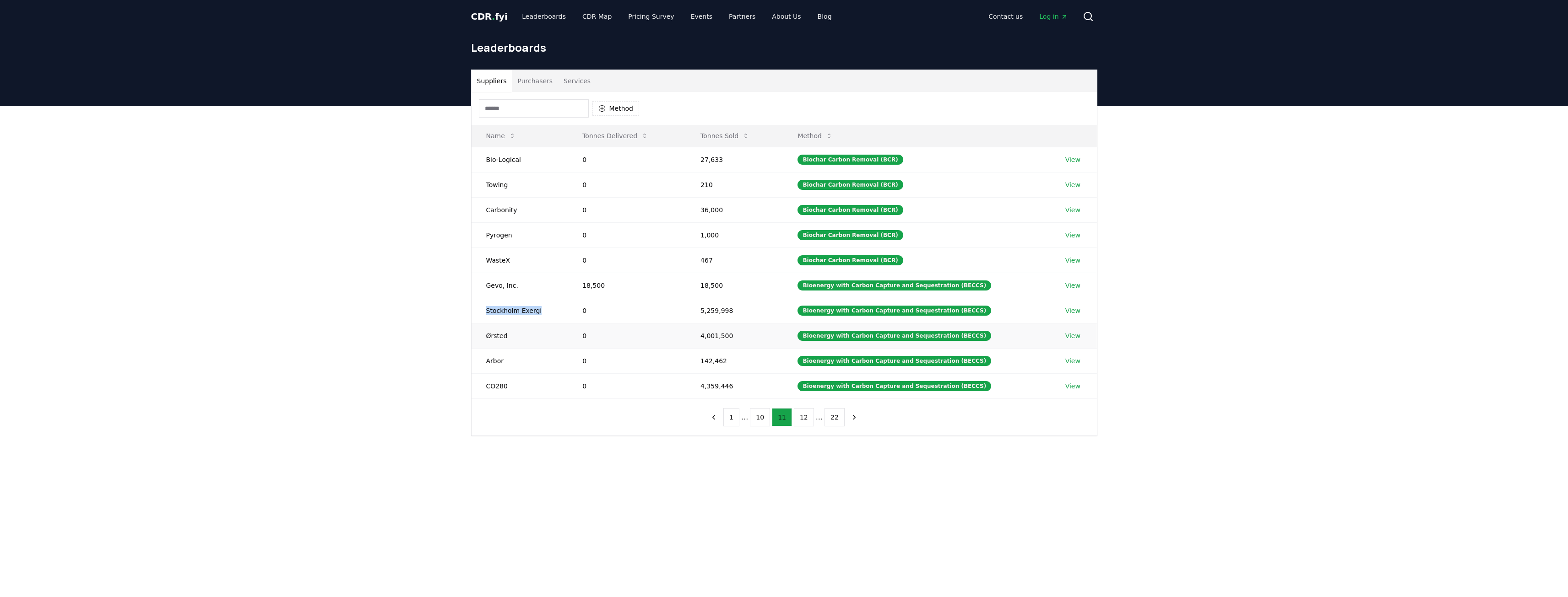
copy td "Stockholm Exergi"
click at [496, 338] on td "Ørsted" at bounding box center [519, 336] width 97 height 25
copy td "Ørsted"
click at [496, 363] on td "Arbor" at bounding box center [519, 361] width 97 height 25
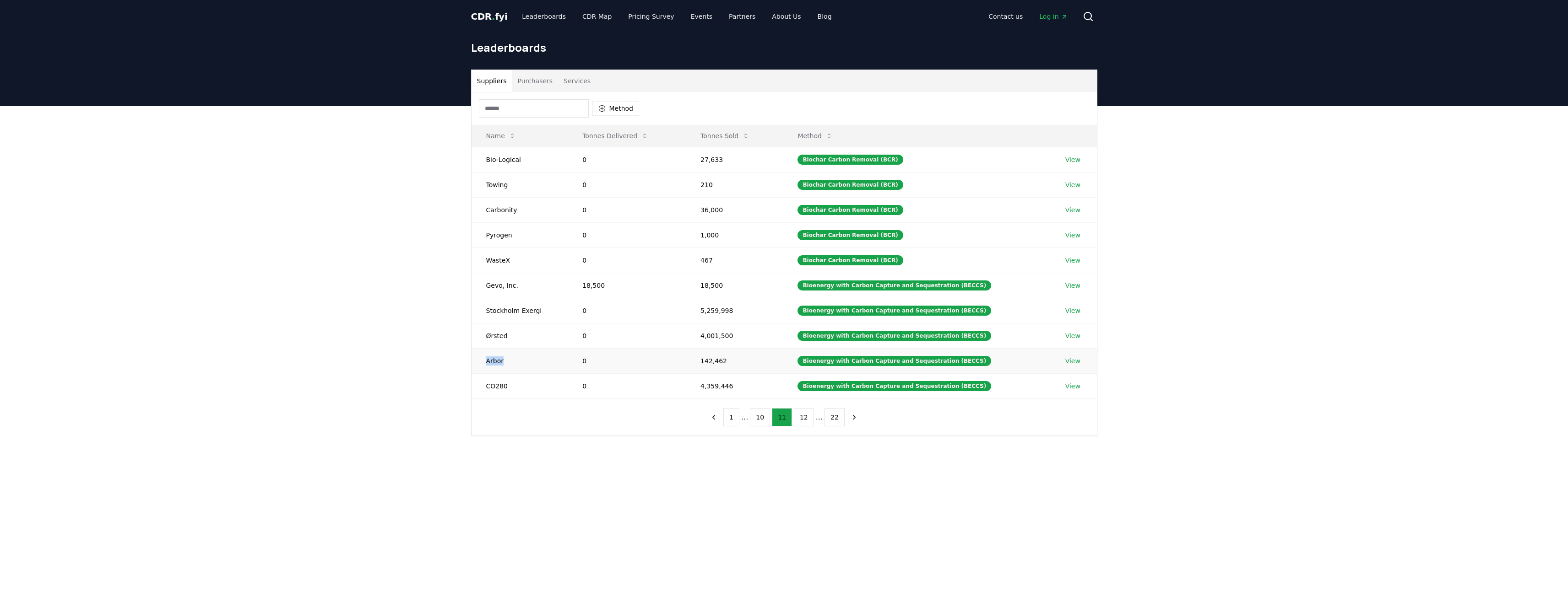
click at [496, 363] on td "Arbor" at bounding box center [519, 361] width 97 height 25
copy td "Arbor"
click at [495, 389] on td "CO280" at bounding box center [519, 386] width 97 height 25
copy td "CO280"
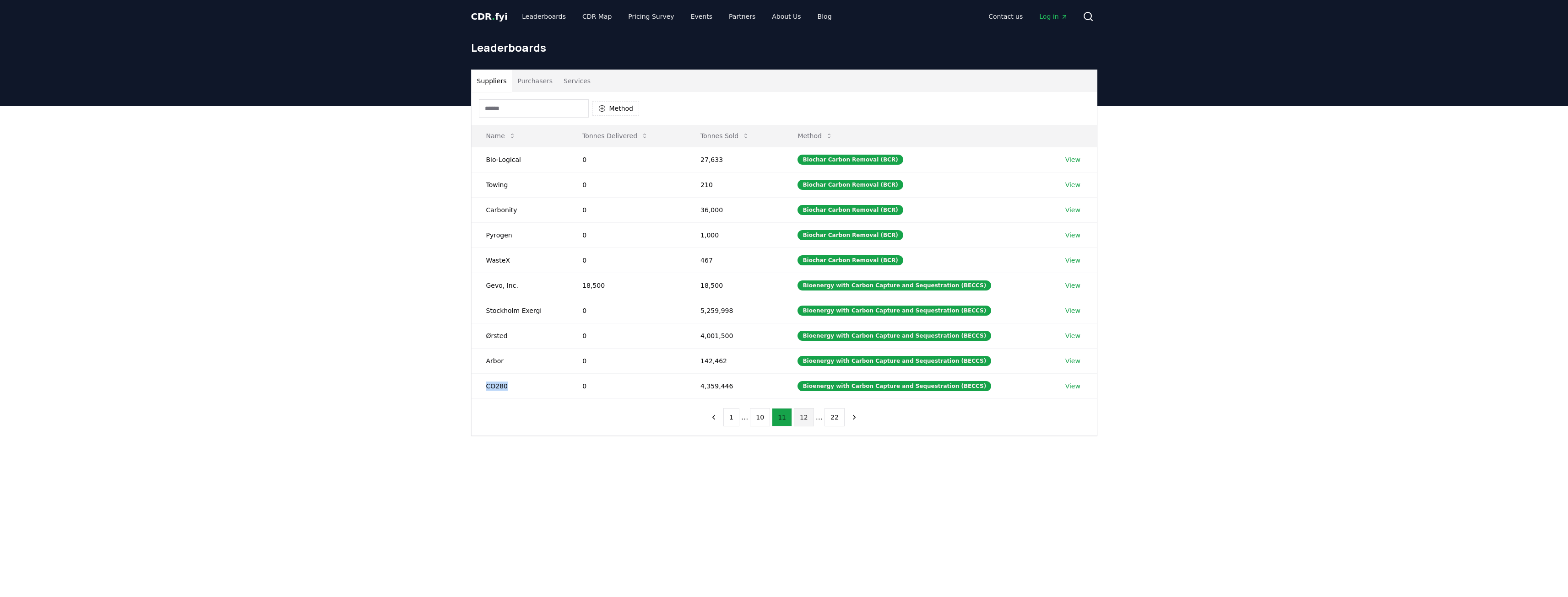
click at [799, 416] on button "12" at bounding box center [803, 417] width 20 height 19
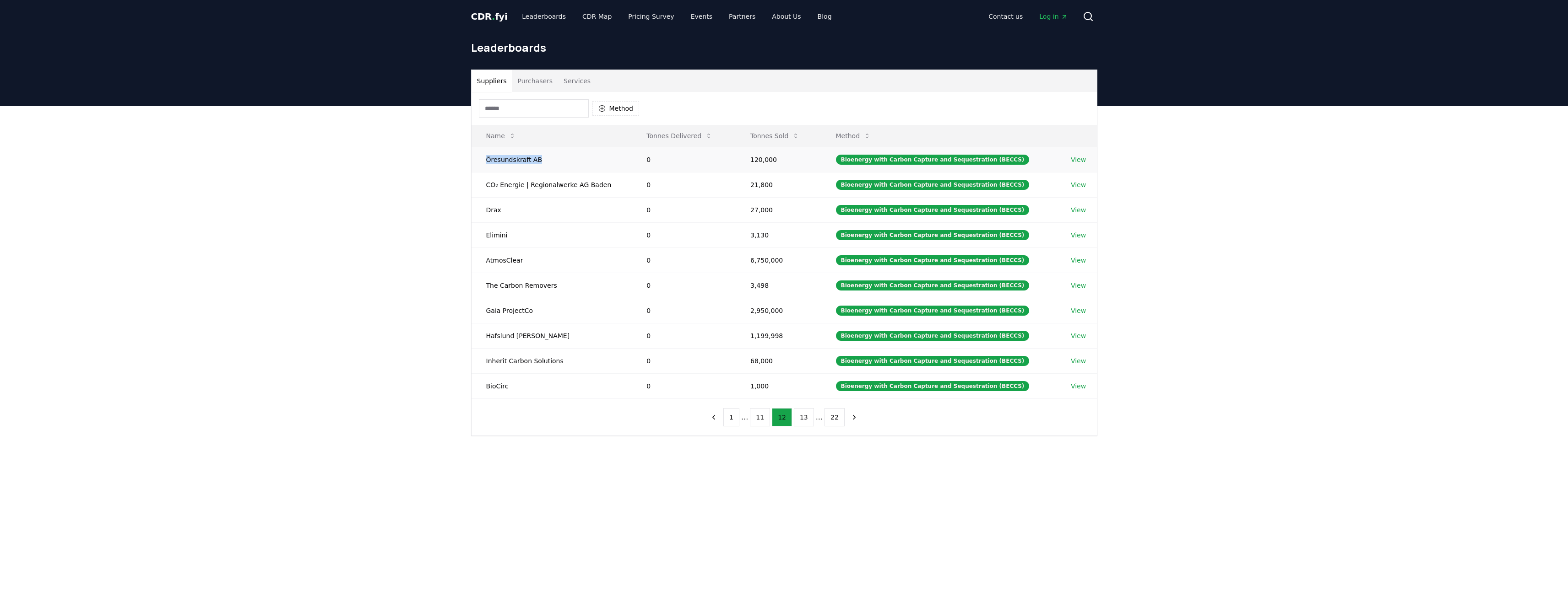
drag, startPoint x: 543, startPoint y: 159, endPoint x: 482, endPoint y: 159, distance: 61.0
click at [482, 159] on td "Öresundskraft AB" at bounding box center [551, 160] width 161 height 25
copy td "Öresundskraft AB"
drag, startPoint x: 602, startPoint y: 189, endPoint x: 475, endPoint y: 190, distance: 127.0
click at [475, 190] on td "CO₂ Energie | Regionalwerke AG Baden" at bounding box center [551, 184] width 161 height 25
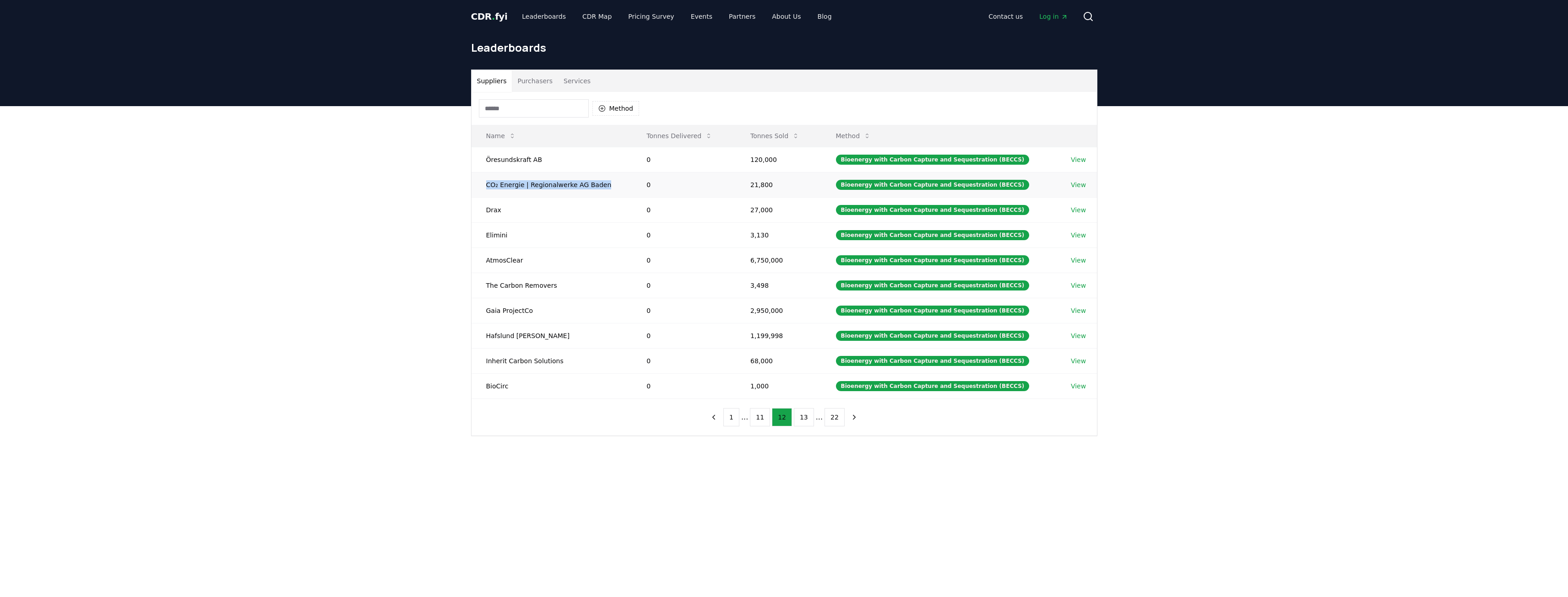
copy td "CO₂ Energie | Regionalwerke AG Baden"
click at [490, 212] on td "Drax" at bounding box center [551, 210] width 161 height 25
copy td "Drax"
click at [491, 230] on td "Elimini" at bounding box center [551, 235] width 161 height 25
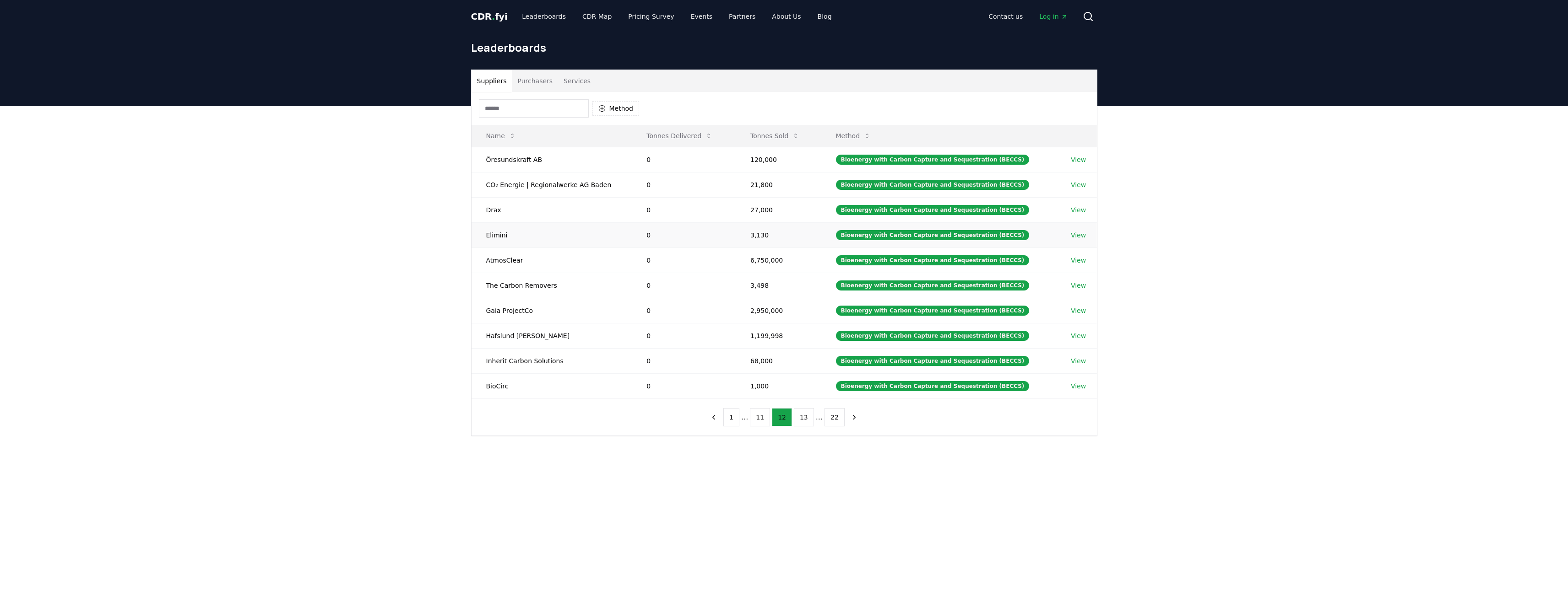
click at [491, 233] on td "Elimini" at bounding box center [551, 235] width 161 height 25
copy td "Elimini"
click at [500, 262] on td "AtmosClear" at bounding box center [551, 260] width 161 height 25
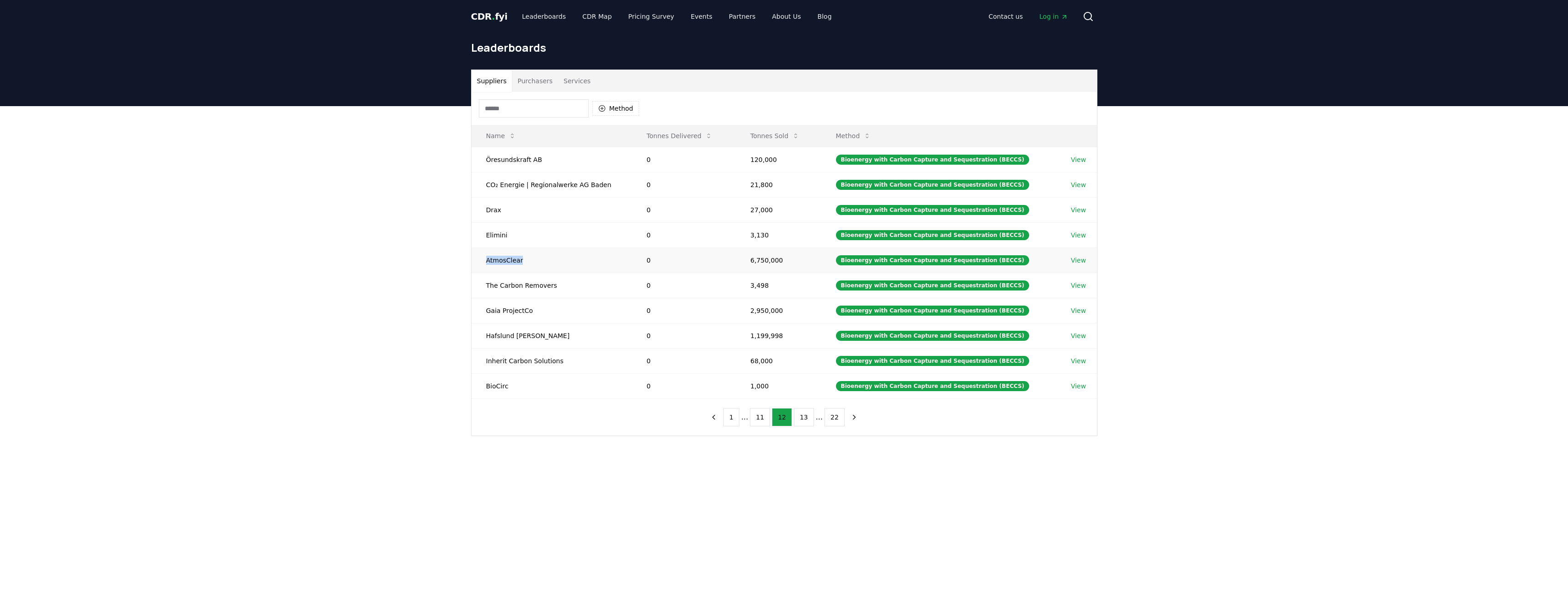
copy td "AtmosClear"
drag, startPoint x: 552, startPoint y: 286, endPoint x: 478, endPoint y: 288, distance: 74.0
click at [478, 288] on td "The Carbon Removers" at bounding box center [551, 286] width 161 height 25
drag, startPoint x: 543, startPoint y: 314, endPoint x: 480, endPoint y: 313, distance: 63.0
click at [480, 313] on td "Gaia ProjectCo" at bounding box center [551, 310] width 161 height 25
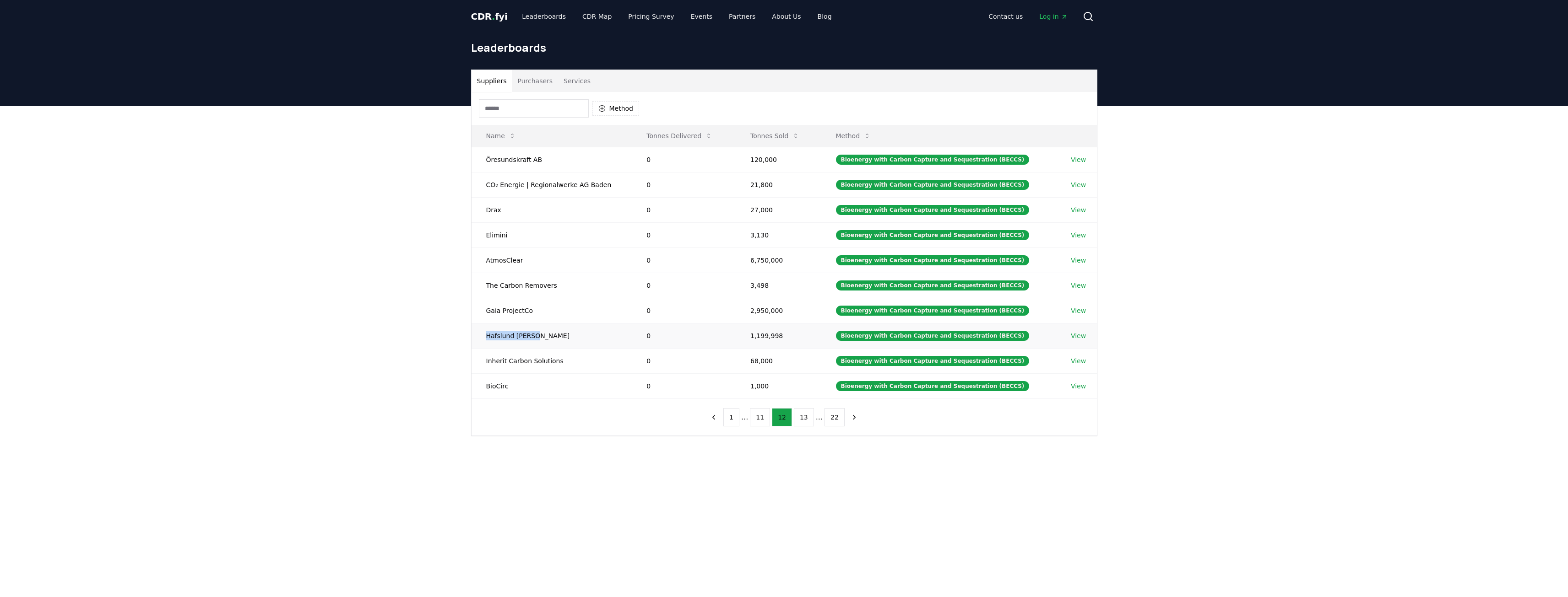
drag, startPoint x: 534, startPoint y: 339, endPoint x: 479, endPoint y: 340, distance: 55.0
click at [479, 340] on td "Hafslund Celsio" at bounding box center [551, 336] width 161 height 25
drag, startPoint x: 561, startPoint y: 364, endPoint x: 481, endPoint y: 370, distance: 80.2
click at [481, 370] on td "Inherit Carbon Solutions" at bounding box center [551, 361] width 161 height 25
drag, startPoint x: 487, startPoint y: 389, endPoint x: 477, endPoint y: 389, distance: 10.0
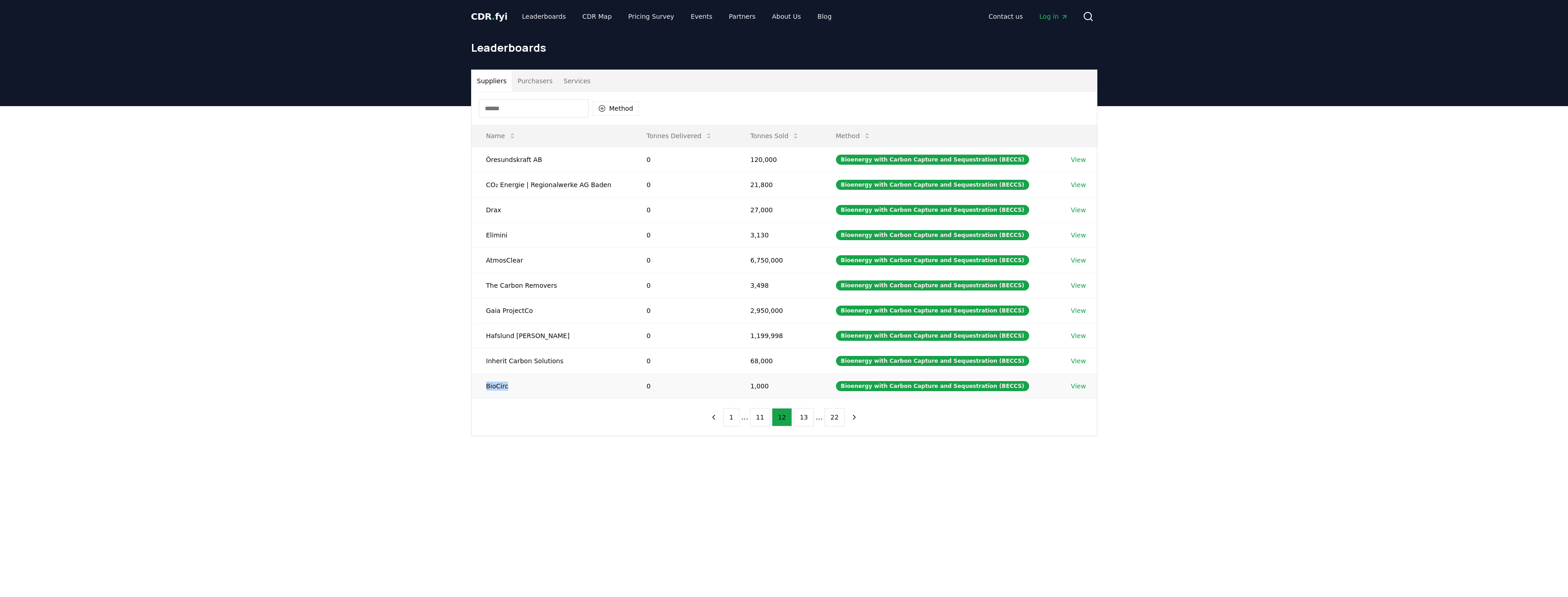
click at [477, 389] on td "BioCirc" at bounding box center [551, 386] width 161 height 25
click at [794, 418] on button "13" at bounding box center [803, 417] width 20 height 19
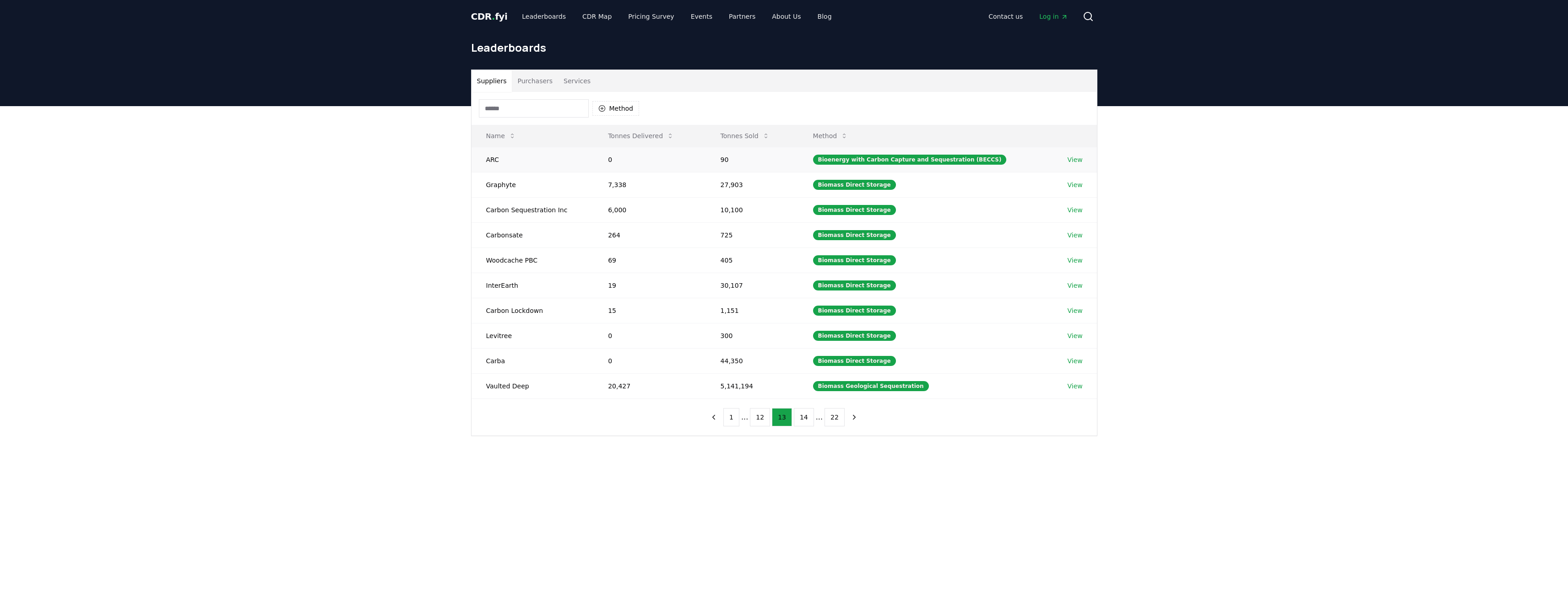
click at [497, 157] on td "ARC" at bounding box center [532, 160] width 122 height 25
click at [486, 158] on td "ARC" at bounding box center [532, 160] width 122 height 25
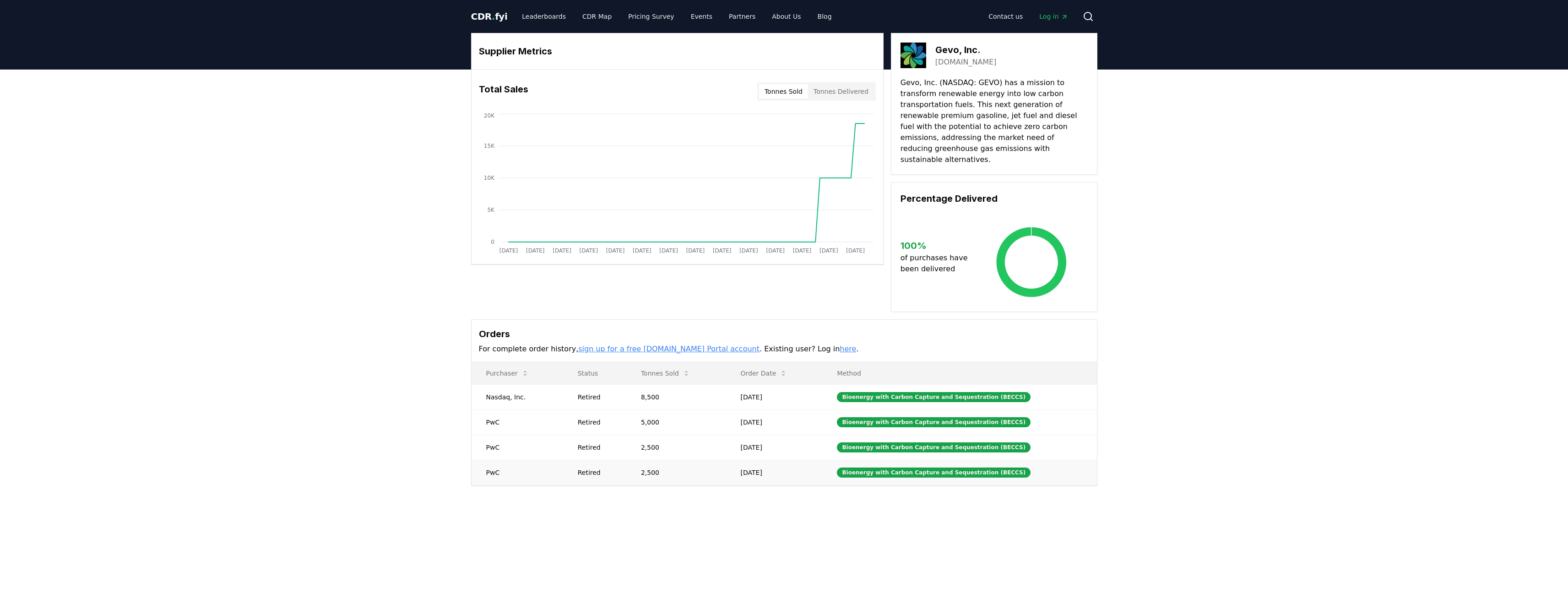
drag, startPoint x: 753, startPoint y: 378, endPoint x: 806, endPoint y: 453, distance: 91.8
drag, startPoint x: 794, startPoint y: 469, endPoint x: 756, endPoint y: 445, distance: 44.9
click at [756, 445] on tbody "Nasdaq, Inc. Retired 8,500 [DATE] Bioenergy with Carbon Capture and Sequestrati…" at bounding box center [784, 434] width 625 height 100
click at [715, 495] on div "Supplier Metrics Total Sales Tonnes Sold Tonnes Delivered [DATE] [DATE] [DATE] …" at bounding box center [784, 296] width 1568 height 453
drag, startPoint x: 951, startPoint y: 51, endPoint x: 937, endPoint y: 49, distance: 14.1
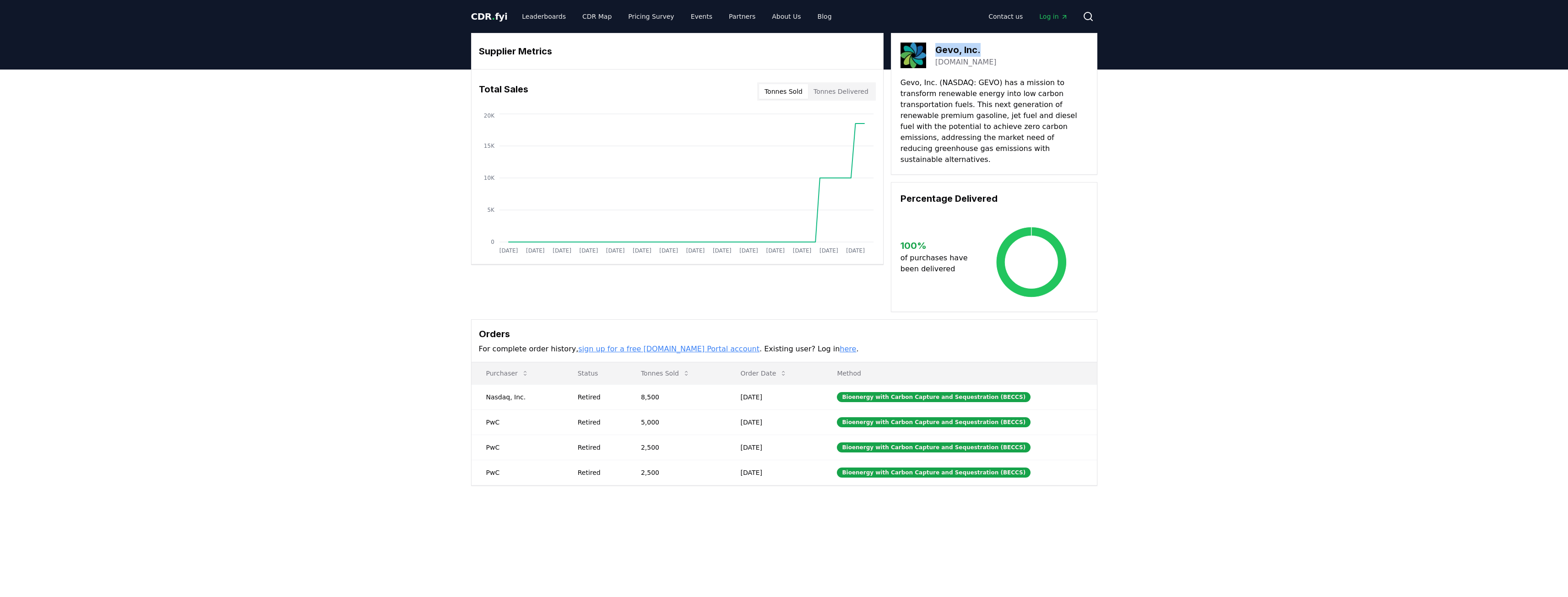
click at [937, 49] on div "Gevo, Inc. [DOMAIN_NAME]" at bounding box center [994, 56] width 187 height 25
copy h3 "Gevo, Inc."
